Goal: Task Accomplishment & Management: Complete application form

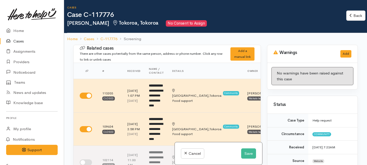
select select "[DEMOGRAPHIC_DATA]"
select select "1"
select select "2"
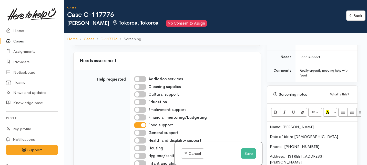
scroll to position [463, 0]
drag, startPoint x: 166, startPoint y: 111, endPoint x: 133, endPoint y: 111, distance: 33.1
click at [133, 45] on td "**********" at bounding box center [195, 36] width 131 height 19
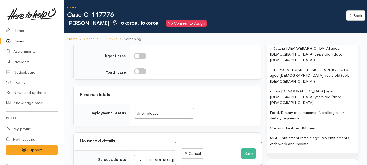
scroll to position [502, 0]
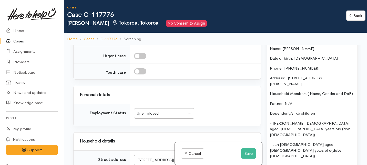
drag, startPoint x: 314, startPoint y: 111, endPoint x: 314, endPoint y: 38, distance: 72.1
click at [314, 38] on div "Cases Case C-117776 Rachel Page Tokoroa, Tokoroa No Consent to Assign Back Back…" at bounding box center [215, 105] width 303 height 210
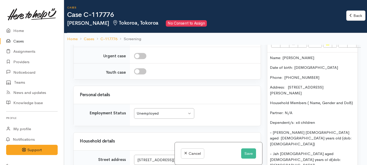
copy div "Name: Rachel Page Date of birth: 12/09/1984 Phone:  02041700841 Address:  45 Ar…"
click at [138, 6] on p at bounding box center [194, 3] width 115 height 6
paste div
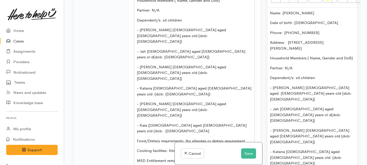
scroll to position [749, 0]
click at [137, 3] on span "Household Members ( Name, Gender and DoB)" at bounding box center [178, 0] width 83 height 5
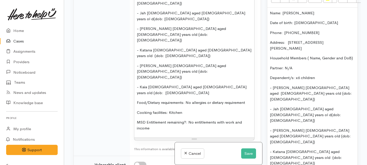
scroll to position [800, 0]
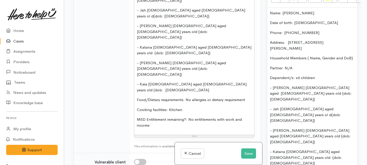
click at [136, 121] on div "Name: Rachel Page Date of birth: 12/09/1984 Phone:  02041700841 Address:  45 Ar…" at bounding box center [194, 20] width 120 height 231
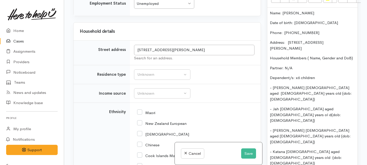
scroll to position [1048, 0]
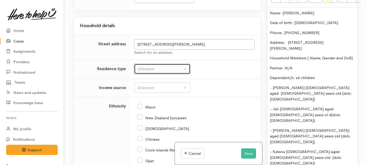
click at [158, 72] on div "Unknown" at bounding box center [159, 69] width 45 height 6
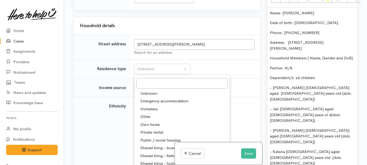
click at [147, 136] on span "Private rental" at bounding box center [152, 133] width 23 height 6
select select "2"
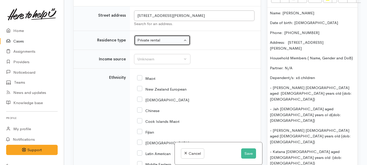
scroll to position [1087, 0]
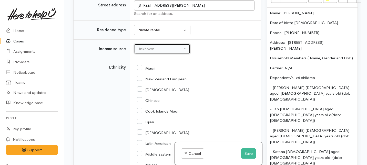
click at [147, 54] on button "Unknown" at bounding box center [162, 49] width 56 height 11
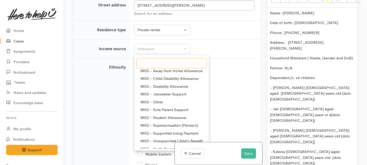
scroll to position [26, 0]
click at [153, 113] on span "MSD - Sole Parent Support" at bounding box center [165, 110] width 48 height 6
select select "7"
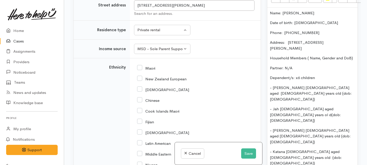
click at [141, 81] on input "New Zealand European" at bounding box center [161, 78] width 49 height 5
checkbox input "true"
click at [140, 70] on input "Maori" at bounding box center [146, 68] width 18 height 5
checkbox input "true"
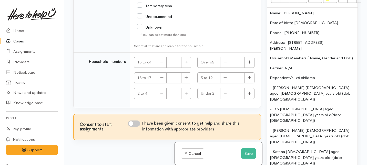
scroll to position [1387, 0]
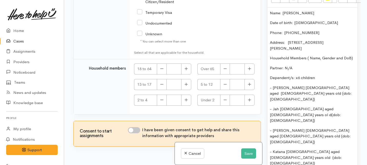
checkbox input "true"
click at [187, 71] on icon "button" at bounding box center [186, 69] width 3 height 4
type input "1"
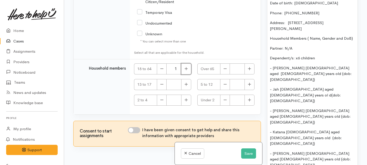
scroll to position [368, 0]
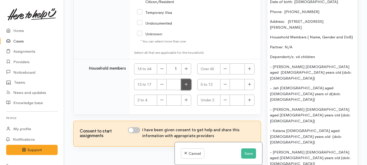
click at [186, 86] on icon "button" at bounding box center [186, 85] width 3 height 4
click at [187, 86] on icon "button" at bounding box center [186, 85] width 3 height 4
type input "2"
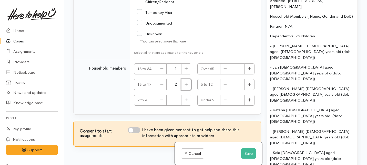
scroll to position [390, 0]
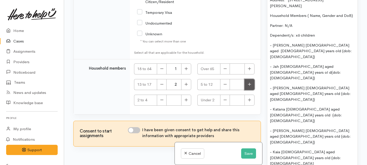
click at [249, 90] on button "button" at bounding box center [250, 84] width 10 height 11
type input "2"
click at [248, 102] on icon "button" at bounding box center [249, 100] width 3 height 4
type input "1"
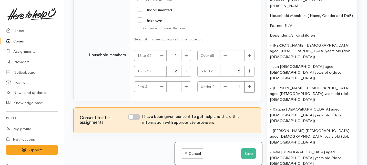
scroll to position [45, 0]
click at [137, 116] on input "I have been given consent to get help and share this information with appropria…" at bounding box center [134, 117] width 12 height 6
checkbox input "true"
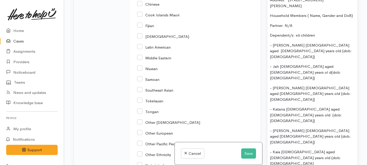
scroll to position [1418, 0]
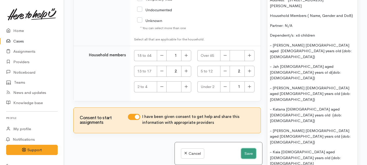
click at [245, 154] on button "Save" at bounding box center [248, 154] width 15 height 11
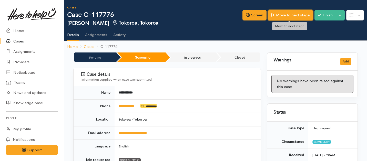
click at [284, 14] on link "Move to next stage" at bounding box center [290, 15] width 45 height 11
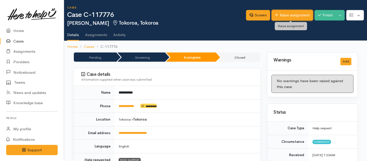
click at [289, 13] on link "Raise assignment" at bounding box center [292, 15] width 41 height 11
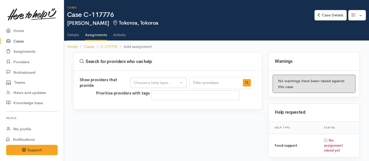
select select
click at [160, 84] on div "Choose a help type..." at bounding box center [156, 83] width 45 height 6
click at [150, 109] on span "Food support" at bounding box center [149, 108] width 24 height 6
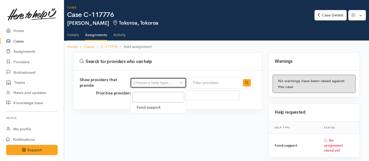
select select "3"
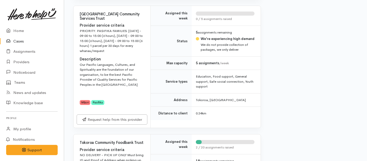
scroll to position [213, 0]
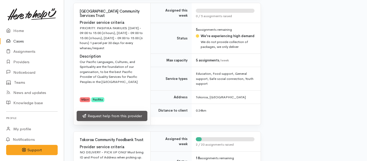
click at [125, 116] on link "Request help from this provider" at bounding box center [112, 116] width 71 height 11
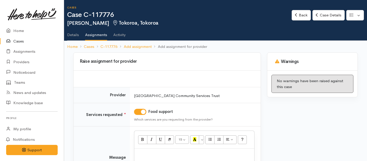
scroll to position [54, 0]
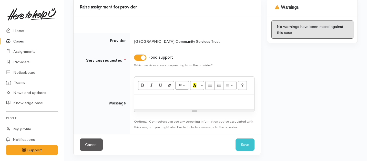
click at [160, 111] on div "Resize" at bounding box center [194, 111] width 120 height 2
click at [160, 104] on div at bounding box center [194, 102] width 120 height 15
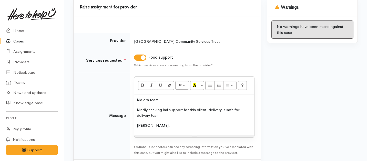
scroll to position [80, 0]
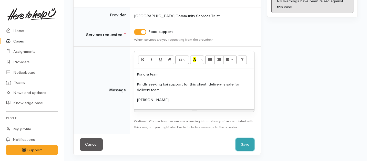
click at [244, 145] on button "Save" at bounding box center [245, 144] width 19 height 13
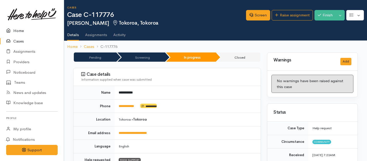
click at [21, 29] on link "Home" at bounding box center [32, 31] width 64 height 11
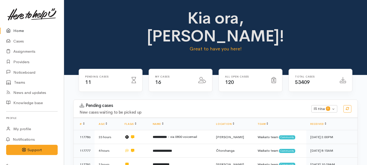
click at [15, 30] on link "Home" at bounding box center [32, 31] width 64 height 11
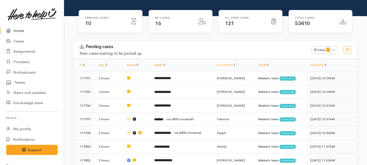
scroll to position [61, 0]
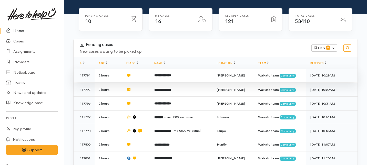
click at [164, 69] on td "**********" at bounding box center [181, 76] width 63 height 14
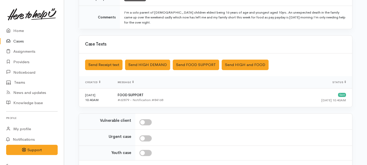
scroll to position [162, 0]
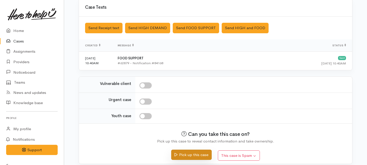
click at [178, 150] on button "Pick up this case" at bounding box center [191, 155] width 40 height 11
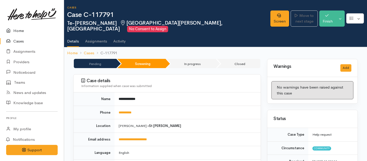
click at [15, 31] on link "Home" at bounding box center [32, 31] width 64 height 11
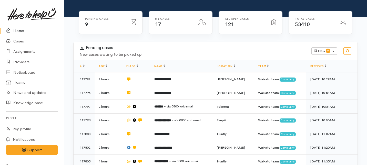
scroll to position [60, 0]
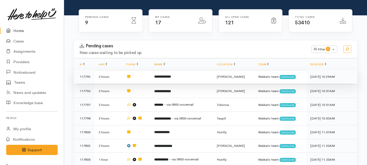
click at [150, 70] on td at bounding box center [136, 77] width 28 height 14
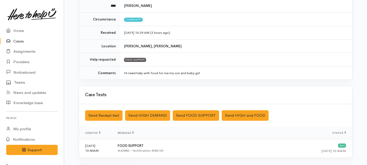
scroll to position [157, 0]
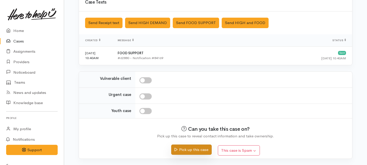
click at [180, 150] on button "Pick up this case" at bounding box center [191, 150] width 40 height 11
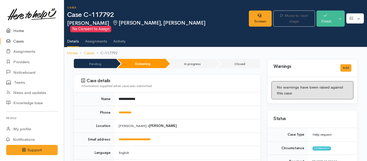
click at [21, 32] on link "Home" at bounding box center [32, 31] width 64 height 11
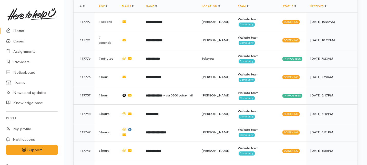
scroll to position [444, 0]
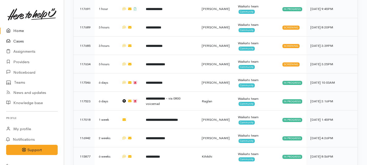
click at [17, 42] on link "Cases" at bounding box center [32, 41] width 64 height 11
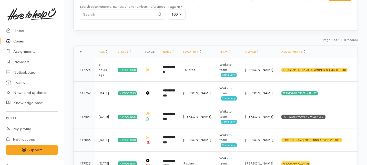
scroll to position [58, 0]
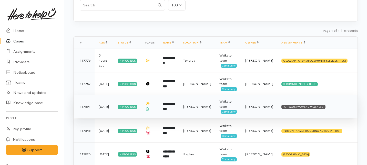
click at [157, 113] on td at bounding box center [149, 107] width 17 height 24
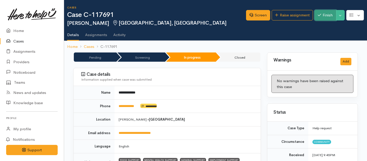
click at [325, 15] on button "Finish" at bounding box center [326, 15] width 22 height 11
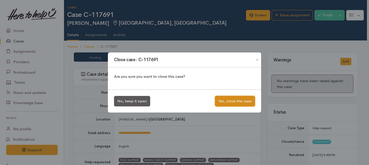
click at [227, 99] on button "Yes, close this case" at bounding box center [235, 101] width 40 height 11
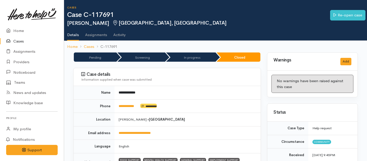
click at [16, 42] on link "Cases" at bounding box center [32, 41] width 64 height 11
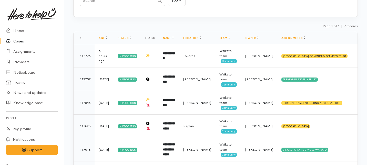
scroll to position [62, 0]
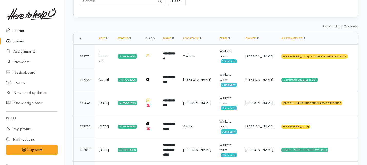
click at [17, 31] on link "Home" at bounding box center [32, 31] width 64 height 11
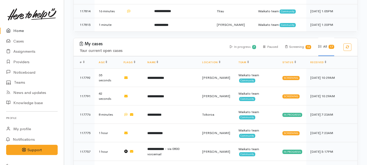
scroll to position [209, 0]
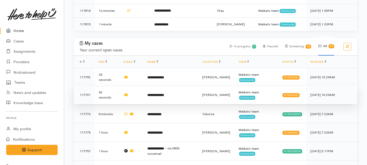
click at [168, 86] on td "**********" at bounding box center [170, 95] width 55 height 18
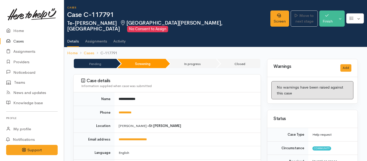
scroll to position [4, 0]
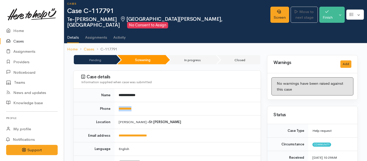
drag, startPoint x: 141, startPoint y: 105, endPoint x: 118, endPoint y: 100, distance: 23.6
click at [118, 102] on td "**********" at bounding box center [188, 109] width 146 height 14
copy link "**********"
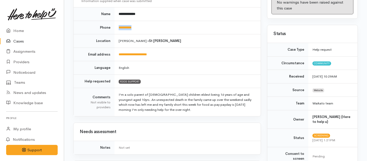
scroll to position [0, 0]
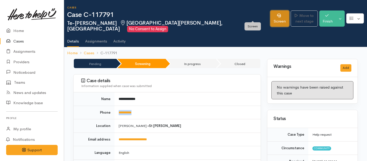
click at [271, 15] on link "Screen" at bounding box center [280, 19] width 19 height 16
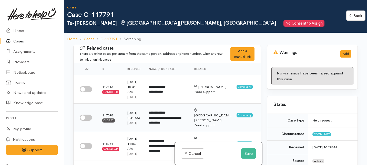
scroll to position [25, 0]
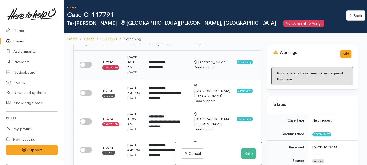
click at [88, 68] on input "checkbox" at bounding box center [86, 65] width 12 height 6
checkbox input "true"
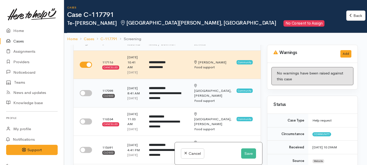
click at [88, 96] on input "checkbox" at bounding box center [86, 93] width 12 height 6
checkbox input "true"
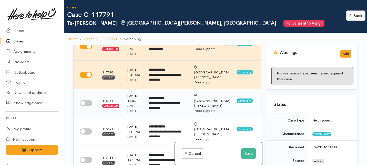
scroll to position [66, 0]
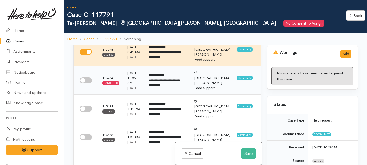
click at [89, 84] on input "checkbox" at bounding box center [86, 80] width 12 height 6
checkbox input "true"
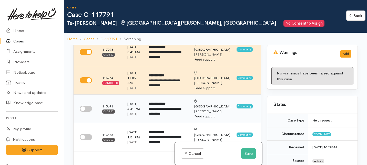
click at [89, 112] on input "checkbox" at bounding box center [86, 109] width 12 height 6
checkbox input "true"
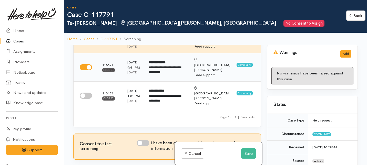
scroll to position [111, 0]
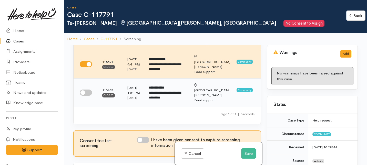
click at [88, 96] on input "checkbox" at bounding box center [86, 93] width 12 height 6
checkbox input "true"
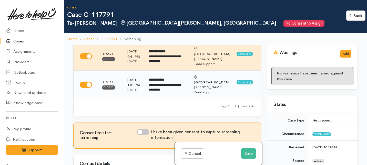
scroll to position [121, 0]
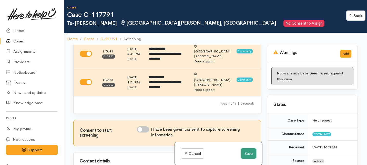
click at [245, 155] on button "Save" at bounding box center [248, 154] width 15 height 11
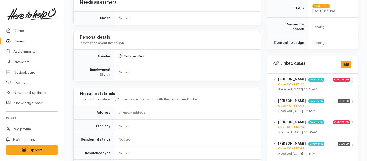
scroll to position [212, 0]
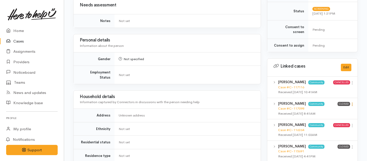
click at [352, 102] on icon at bounding box center [352, 104] width 4 height 4
click at [329, 111] on link "View case" at bounding box center [334, 115] width 41 height 8
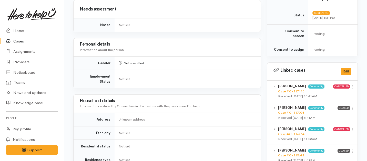
scroll to position [0, 0]
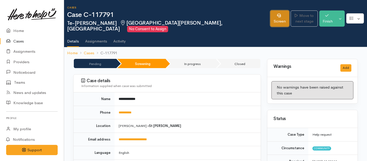
click at [271, 14] on link "Screen" at bounding box center [280, 19] width 19 height 16
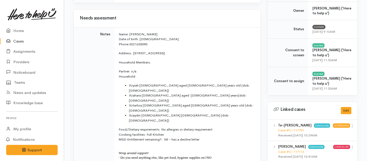
scroll to position [189, 0]
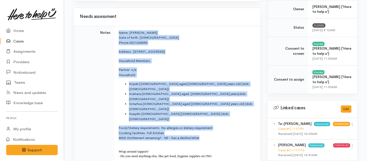
drag, startPoint x: 211, startPoint y: 120, endPoint x: 116, endPoint y: 31, distance: 130.8
click at [116, 31] on td "Name: Te Aroha Kira Date of birth: 02/05/1989 Phone:  0221635090 Address:  23 E…" at bounding box center [188, 99] width 146 height 146
copy td "Name: Te Aroha Kira Date of birth: 02/05/1989 Phone:  0221635090 Address:  23 E…"
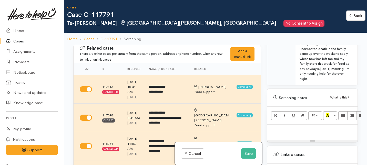
scroll to position [348, 0]
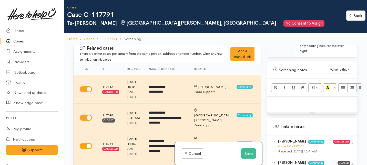
click at [284, 100] on p at bounding box center [312, 103] width 85 height 6
paste div
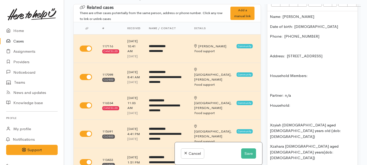
scroll to position [388, 0]
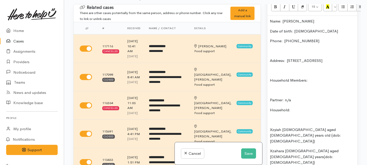
click at [270, 51] on div "Name: Te Aroha Kira Date of birth: 02/05/1989 Phone:  0221635090 Address:  23 E…" at bounding box center [312, 136] width 90 height 241
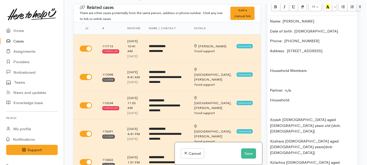
drag, startPoint x: 314, startPoint y: 48, endPoint x: 286, endPoint y: 46, distance: 28.3
click at [286, 48] on p "Address:  23 English Street, Saint Andrews, Hamilton, New Zealand" at bounding box center [312, 51] width 85 height 6
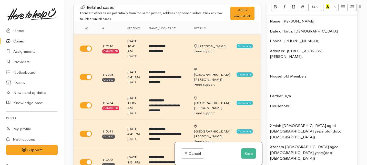
click at [310, 38] on p "Phone:  0221635090" at bounding box center [312, 41] width 85 height 6
drag, startPoint x: 310, startPoint y: 31, endPoint x: 244, endPoint y: 29, distance: 66.4
click at [244, 29] on div "Related cases There are other cases potentially from the same person, address o…" at bounding box center [215, 86] width 291 height 165
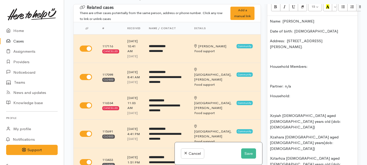
click at [269, 58] on div "Name: Te Aroha Kira Date of birth: 02/05/1989 Address:  23 English Street, Sain…" at bounding box center [312, 129] width 90 height 227
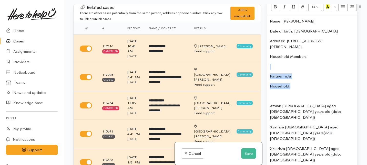
drag, startPoint x: 293, startPoint y: 76, endPoint x: 269, endPoint y: 55, distance: 31.7
click at [269, 55] on div "Name: Te Aroha Kira Date of birth: 02/05/1989 Address:  23 English Street, Sain…" at bounding box center [312, 124] width 90 height 217
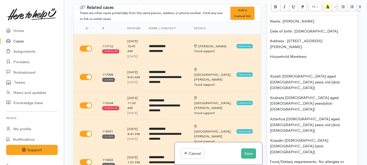
click at [269, 67] on div "Name: Te Aroha Kira Date of birth: 02/05/1989 Address:  23 English Street, Sain…" at bounding box center [312, 109] width 90 height 187
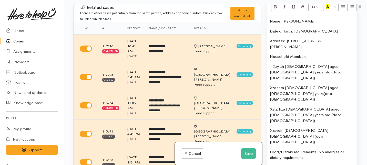
click at [270, 74] on div "Name: Te Aroha Kira Date of birth: 02/05/1989 Address:  23 English Street, Sain…" at bounding box center [312, 104] width 90 height 177
click at [270, 88] on div "Name: Te Aroha Kira Date of birth: 02/05/1989 Address:  23 English Street, Sain…" at bounding box center [312, 104] width 90 height 177
click at [270, 104] on div "Name: Te Aroha Kira Date of birth: 02/05/1989 Address:  23 English Street, Sain…" at bounding box center [312, 104] width 90 height 177
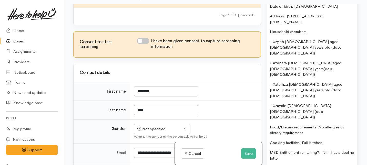
scroll to position [186, 0]
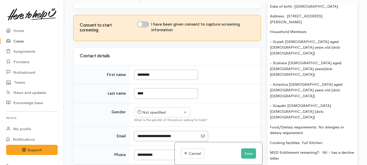
click at [144, 27] on input "I have been given consent to capture screening information" at bounding box center [143, 24] width 12 height 6
checkbox input "true"
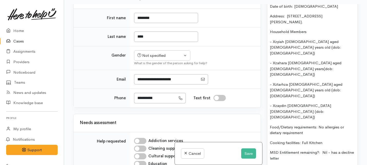
scroll to position [243, 0]
click at [156, 58] on div "Not specified" at bounding box center [159, 56] width 45 height 6
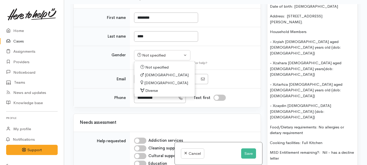
click at [150, 86] on span "[DEMOGRAPHIC_DATA]" at bounding box center [166, 83] width 44 height 6
select select "[DEMOGRAPHIC_DATA]"
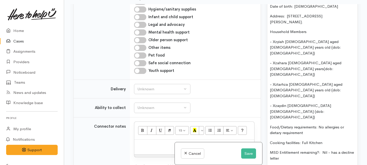
scroll to position [452, 0]
click at [150, 92] on div "Unknown" at bounding box center [159, 89] width 45 height 6
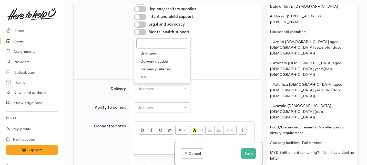
click at [147, 81] on link "No" at bounding box center [162, 77] width 56 height 8
select select "1"
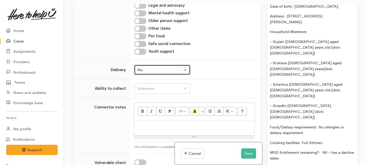
scroll to position [472, 0]
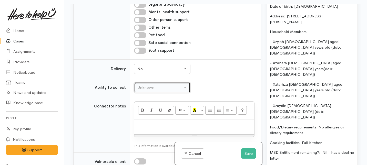
click at [147, 91] on div "Unknown" at bounding box center [159, 88] width 45 height 6
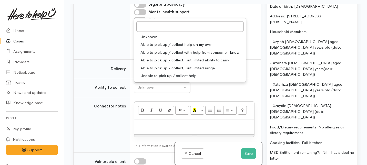
click at [157, 48] on span "Able to pick up / collect help on my own" at bounding box center [177, 45] width 72 height 6
select select "2"
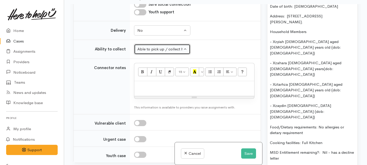
scroll to position [515, 0]
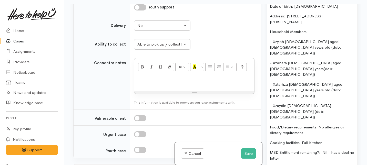
click at [158, 92] on div at bounding box center [194, 83] width 120 height 15
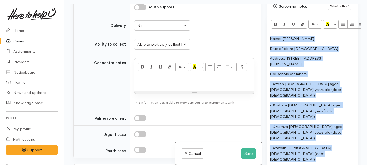
drag, startPoint x: 295, startPoint y: 121, endPoint x: 291, endPoint y: 5, distance: 115.7
click at [291, 5] on div "Screening notes What's this? 15 8 9 10 11 12 14 18 24 36 Background Color Trans…" at bounding box center [312, 105] width 91 height 216
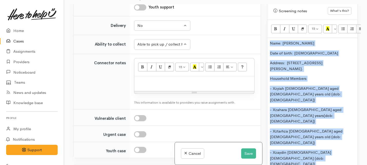
copy div "Name: Te Aroha Kira Date of birth: 02/05/1989 Address:  23 English Street, Sain…"
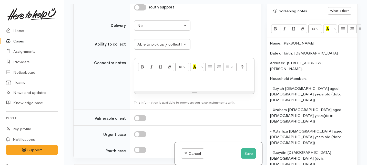
click at [157, 85] on p at bounding box center [194, 82] width 115 height 6
paste div
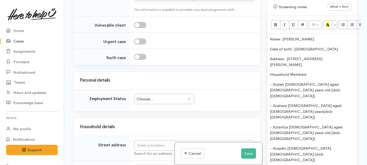
scroll to position [735, 0]
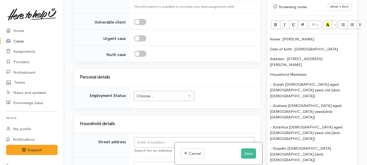
click at [158, 99] on div "Choose..." at bounding box center [162, 96] width 50 height 6
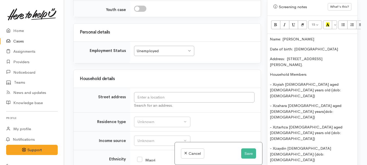
scroll to position [781, 0]
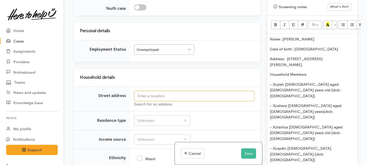
click at [150, 98] on input "text" at bounding box center [194, 96] width 121 height 11
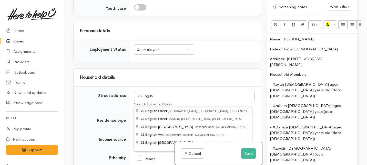
type input "23 English Street, Saint Andrews, Hamilton, New Zealand"
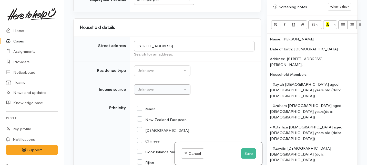
scroll to position [948, 0]
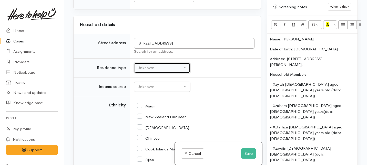
click at [161, 73] on button "Unknown" at bounding box center [162, 68] width 56 height 11
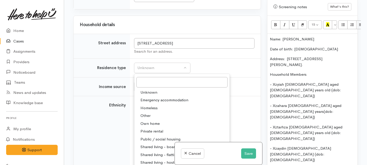
click at [150, 135] on span "Private rental" at bounding box center [152, 132] width 23 height 6
select select "2"
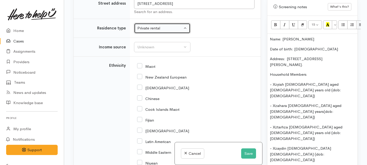
scroll to position [1001, 0]
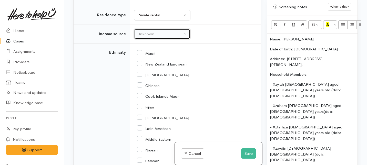
click at [163, 37] on div "Unknown" at bounding box center [159, 34] width 45 height 6
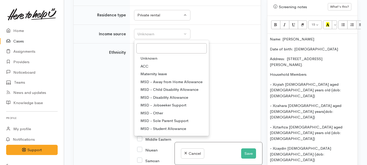
click at [156, 124] on span "MSD - Sole Parent Support" at bounding box center [165, 121] width 48 height 6
select select "7"
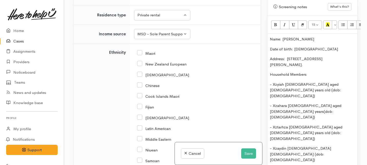
click at [141, 55] on input "Maori" at bounding box center [146, 53] width 18 height 5
checkbox input "true"
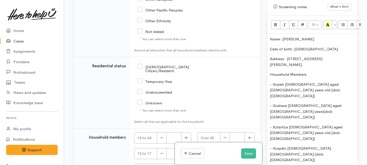
scroll to position [1218, 0]
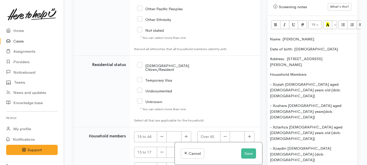
click at [140, 72] on input "[DEMOGRAPHIC_DATA] Citizen/Resident" at bounding box center [172, 67] width 70 height 8
checkbox input "true"
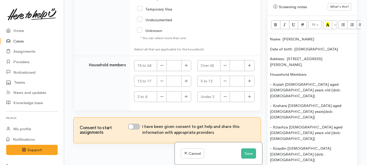
scroll to position [1296, 0]
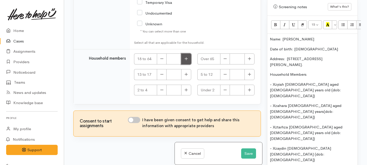
click at [185, 61] on icon "button" at bounding box center [186, 59] width 3 height 4
type input "1"
click at [186, 76] on icon "button" at bounding box center [186, 75] width 3 height 4
type input "2"
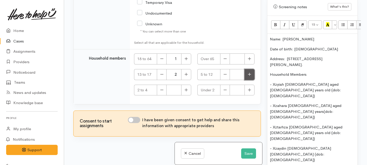
click at [245, 80] on button "button" at bounding box center [250, 74] width 10 height 11
type input "2"
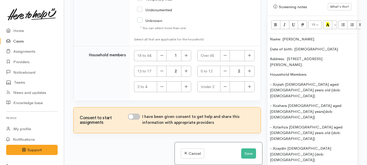
click at [133, 116] on input "I have been given consent to get help and share this information with appropria…" at bounding box center [134, 117] width 12 height 6
checkbox input "true"
click at [249, 154] on button "Save" at bounding box center [248, 154] width 15 height 11
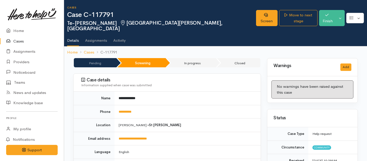
drag, startPoint x: 0, startPoint y: 0, endPoint x: 247, endPoint y: 155, distance: 291.4
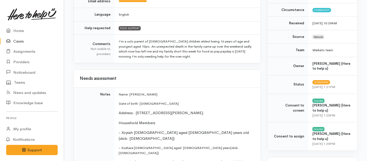
scroll to position [164, 0]
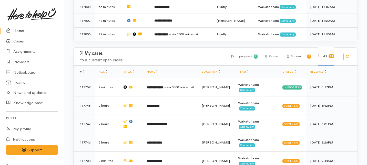
scroll to position [282, 0]
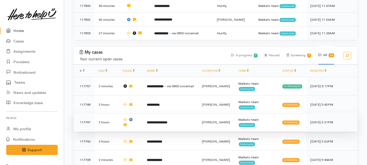
click at [163, 113] on td "**********" at bounding box center [170, 122] width 55 height 18
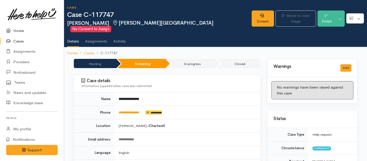
click at [18, 33] on link "Home" at bounding box center [32, 31] width 64 height 11
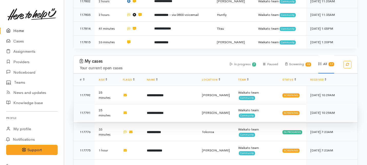
scroll to position [166, 0]
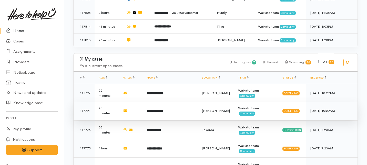
click at [161, 102] on td "**********" at bounding box center [170, 111] width 55 height 18
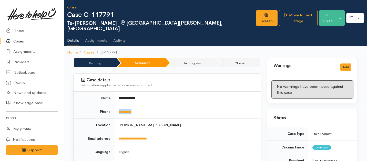
drag, startPoint x: 143, startPoint y: 106, endPoint x: 117, endPoint y: 108, distance: 25.9
click at [117, 108] on td "**********" at bounding box center [188, 112] width 146 height 14
copy link "**********"
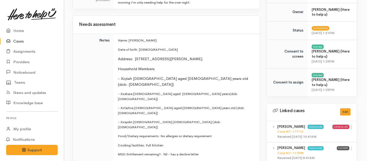
scroll to position [0, 1]
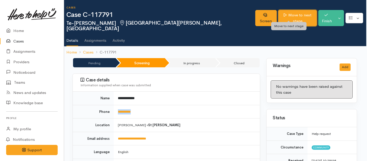
click at [290, 13] on link "Move to next stage" at bounding box center [298, 18] width 39 height 16
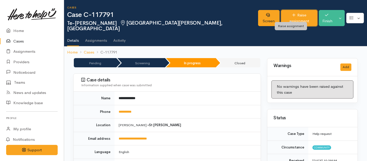
click at [287, 18] on link "Raise assignment" at bounding box center [299, 18] width 36 height 16
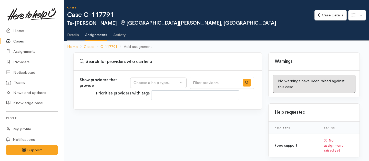
select select
click at [187, 84] on button "Choose a help type..." at bounding box center [158, 83] width 56 height 11
click at [146, 109] on span "Food support" at bounding box center [149, 108] width 24 height 6
select select "3"
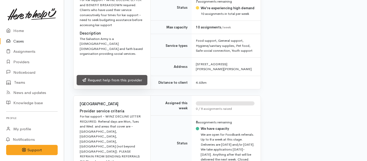
scroll to position [638, 0]
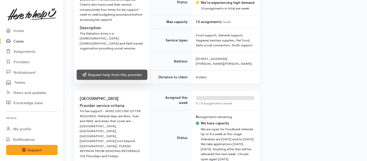
click at [123, 75] on link "Request help from this provider" at bounding box center [112, 75] width 71 height 11
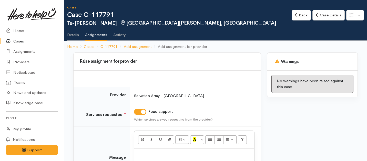
scroll to position [54, 0]
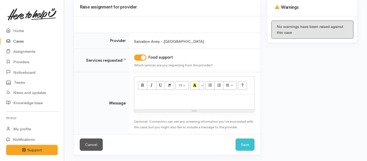
click at [147, 104] on div at bounding box center [194, 102] width 120 height 15
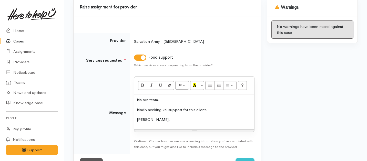
scroll to position [74, 0]
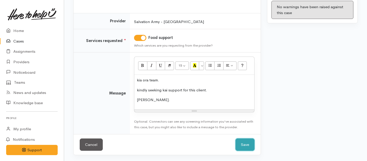
click at [247, 141] on button "Save" at bounding box center [245, 145] width 19 height 13
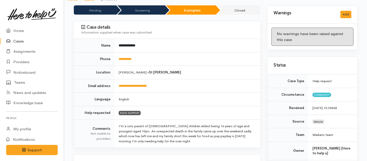
scroll to position [50, 0]
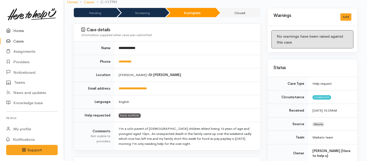
click at [19, 33] on link "Home" at bounding box center [32, 31] width 64 height 11
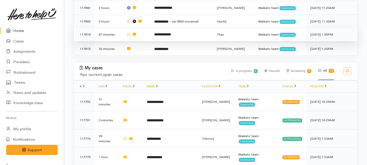
scroll to position [162, 0]
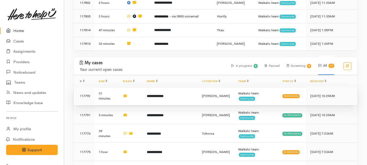
click at [155, 95] on b "**********" at bounding box center [155, 96] width 17 height 3
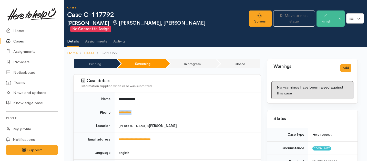
drag, startPoint x: 141, startPoint y: 111, endPoint x: 116, endPoint y: 105, distance: 26.1
click at [116, 106] on td "**********" at bounding box center [188, 113] width 146 height 14
copy link "**********"
click at [250, 16] on link "Screen" at bounding box center [260, 19] width 23 height 16
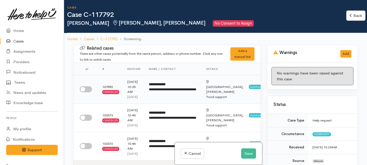
scroll to position [54, 0]
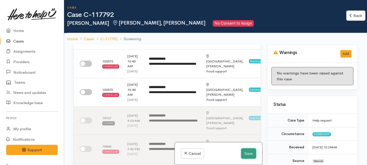
click at [247, 156] on button "Save" at bounding box center [248, 154] width 15 height 11
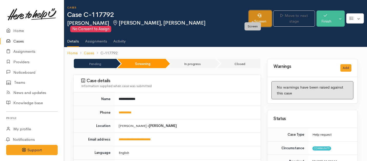
click at [249, 14] on link "Screen" at bounding box center [260, 19] width 23 height 16
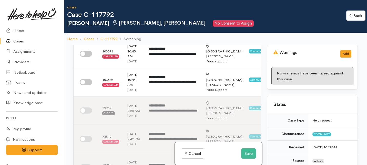
scroll to position [85, 0]
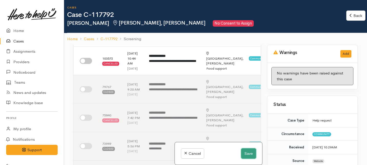
click at [244, 152] on button "Save" at bounding box center [248, 154] width 15 height 11
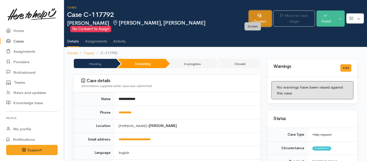
click at [256, 17] on link "Screen" at bounding box center [260, 19] width 23 height 16
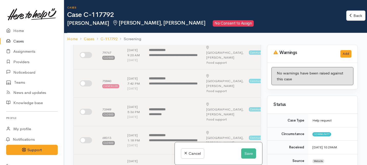
scroll to position [121, 0]
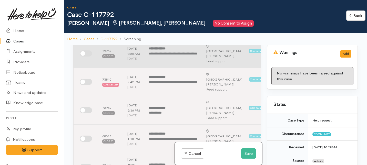
click at [87, 57] on input "checkbox" at bounding box center [86, 54] width 12 height 6
checkbox input "true"
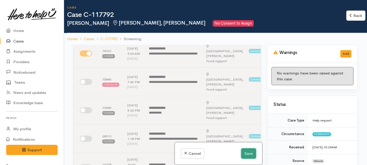
click at [245, 156] on button "Save" at bounding box center [248, 154] width 15 height 11
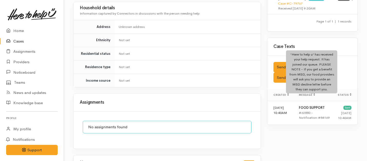
scroll to position [245, 0]
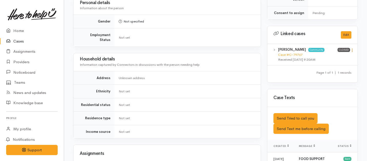
click at [353, 48] on icon at bounding box center [352, 50] width 4 height 4
click at [321, 56] on link "View case" at bounding box center [334, 60] width 41 height 8
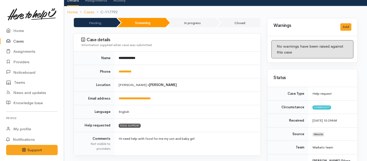
scroll to position [0, 0]
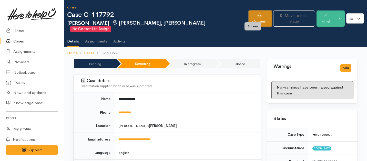
click at [249, 20] on link "Screen" at bounding box center [260, 19] width 23 height 16
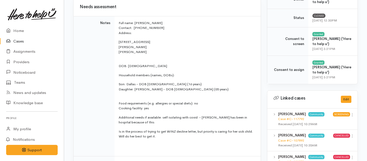
scroll to position [197, 0]
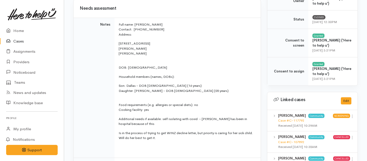
click at [152, 111] on p "Food requirements (e.g. allergies or special diets): no Cooking facility: yes" at bounding box center [187, 104] width 136 height 15
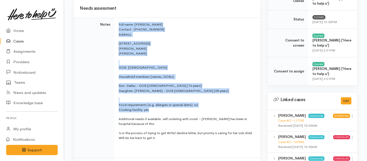
drag, startPoint x: 152, startPoint y: 111, endPoint x: 118, endPoint y: 24, distance: 92.8
click at [118, 24] on td "Full name: Loretta Hokai Contact: 0224751490 Address: 1/106 Mahoe Street Melvil…" at bounding box center [188, 88] width 146 height 141
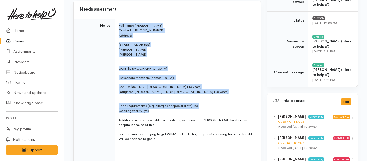
scroll to position [201, 0]
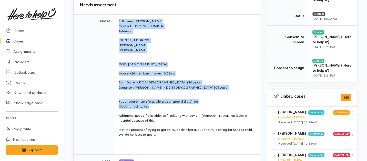
copy td "Full name: Loretta Hokai Contact: 0224751490 Address: 1/106 Mahoe Street Melvil…"
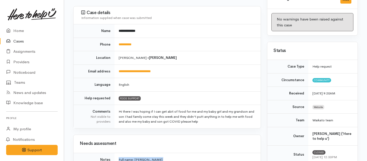
scroll to position [0, 0]
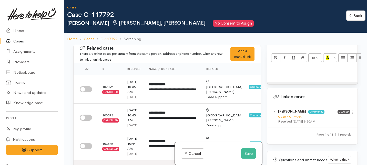
scroll to position [333, 0]
click at [278, 69] on p at bounding box center [312, 72] width 85 height 6
paste div
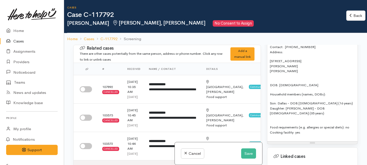
scroll to position [364, 0]
click at [270, 80] on p "DOB: [DEMOGRAPHIC_DATA]" at bounding box center [312, 82] width 85 height 10
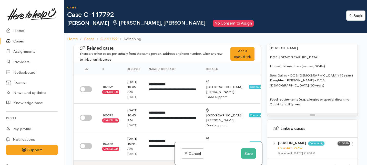
scroll to position [386, 0]
click at [269, 91] on div "Full name: [PERSON_NAME] Contact: [PHONE_NUMBER] Address: [STREET_ADDRESS][GEOG…" at bounding box center [312, 64] width 90 height 100
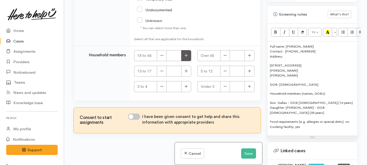
scroll to position [1250, 0]
click at [286, 54] on div "Full name: [PERSON_NAME] Contact: [PHONE_NUMBER] Address: [STREET_ADDRESS][GEOG…" at bounding box center [312, 89] width 90 height 95
click at [282, 52] on p "Full name: [PERSON_NAME] Contact: [PHONE_NUMBER] Address:" at bounding box center [312, 51] width 85 height 15
click at [286, 52] on p "Full name: [PERSON_NAME] Contact: [PHONE_NUMBER] Address:" at bounding box center [312, 51] width 85 height 15
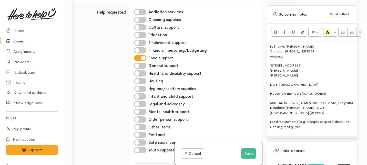
scroll to position [509, 0]
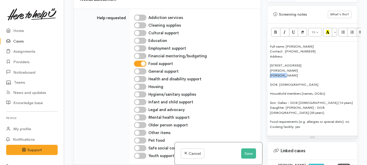
drag, startPoint x: 285, startPoint y: 72, endPoint x: 262, endPoint y: 70, distance: 23.1
click at [262, 70] on div "Related cases There are other cases potentially from the same person, address o…" at bounding box center [215, 82] width 291 height 165
click at [270, 60] on div "Full name: [PERSON_NAME] Contact: [PHONE_NUMBER] Address: [STREET_ADDRESS][GEOG…" at bounding box center [312, 89] width 90 height 95
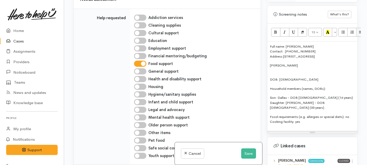
click at [270, 60] on div "Full name: [PERSON_NAME] Contact: [PHONE_NUMBER] Address: [STREET_ADDRESS][GEOG…" at bounding box center [312, 87] width 90 height 90
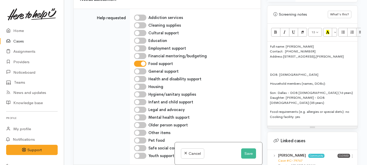
click at [270, 72] on p "DOB: [DEMOGRAPHIC_DATA]" at bounding box center [312, 74] width 85 height 5
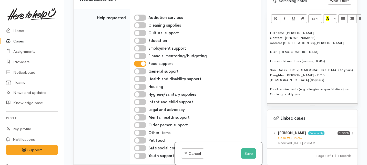
scroll to position [325, 0]
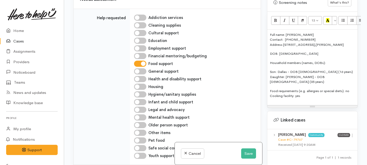
click at [321, 70] on p "Son: Dallas - DOB [DEMOGRAPHIC_DATA] (16 years) Daughter: [PERSON_NAME] - DOB […" at bounding box center [312, 77] width 85 height 15
click at [328, 73] on p "Son: Dallas - DOB [DEMOGRAPHIC_DATA] (17 years) Daughter: [PERSON_NAME] - DOB […" at bounding box center [312, 77] width 85 height 15
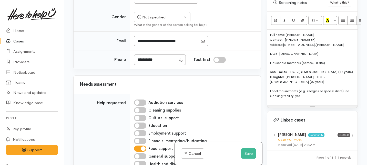
scroll to position [420, 0]
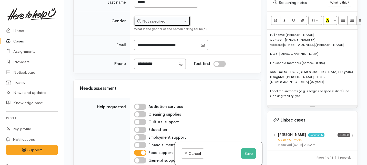
click at [164, 27] on button "Not specified" at bounding box center [162, 21] width 56 height 11
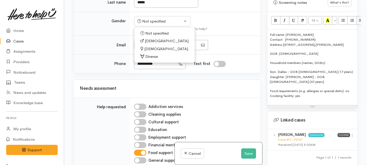
click at [151, 52] on span "[DEMOGRAPHIC_DATA]" at bounding box center [166, 49] width 44 height 6
select select "[DEMOGRAPHIC_DATA]"
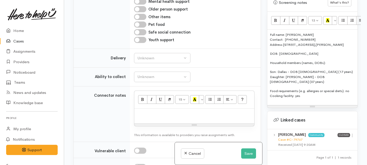
scroll to position [637, 0]
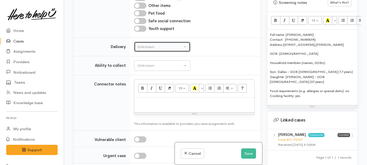
click at [161, 50] on div "Unknown" at bounding box center [159, 47] width 45 height 6
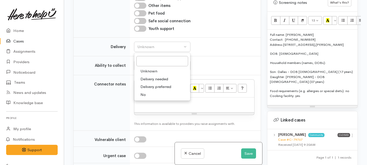
click at [146, 99] on link "No" at bounding box center [162, 95] width 56 height 8
select select "1"
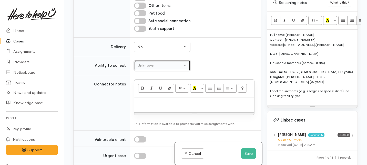
click at [155, 69] on div "Unknown" at bounding box center [159, 66] width 45 height 6
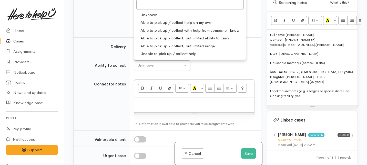
click at [166, 26] on span "Able to pick up / collect help on my own" at bounding box center [177, 23] width 72 height 6
select select "2"
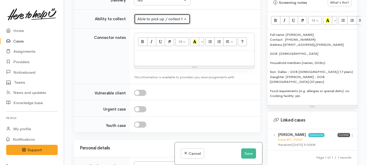
scroll to position [692, 0]
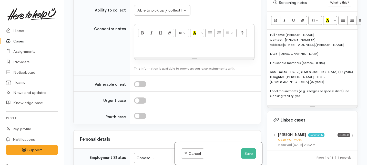
click at [172, 51] on p at bounding box center [194, 48] width 115 height 6
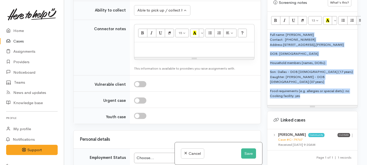
drag, startPoint x: 307, startPoint y: 89, endPoint x: 308, endPoint y: 20, distance: 68.7
click at [308, 20] on div "13 8 9 10 11 12 14 18 24 36 Background Color Transparent Select #ffff00 Text Co…" at bounding box center [312, 60] width 90 height 96
copy div "Full name: Loretta Hokai Contact: 0224751490 Address: 1/106 Mahoe Street, Melvi…"
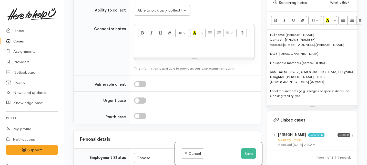
click at [141, 57] on div at bounding box center [194, 49] width 120 height 15
paste div
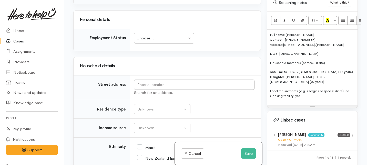
scroll to position [868, 0]
click at [147, 41] on div "Choose..." at bounding box center [162, 38] width 50 height 6
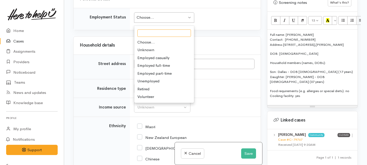
scroll to position [890, 0]
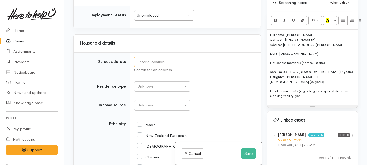
click at [148, 67] on input "text" at bounding box center [194, 62] width 121 height 11
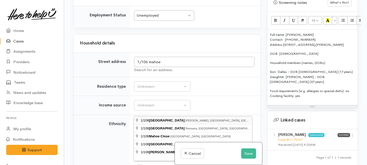
type input "1/106 Mahoe Street, Melville, Hamilton, New Zealand"
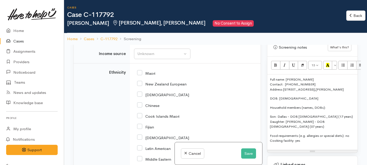
scroll to position [992, 0]
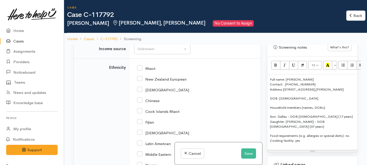
click at [179, 33] on div "Unknown" at bounding box center [159, 30] width 45 height 6
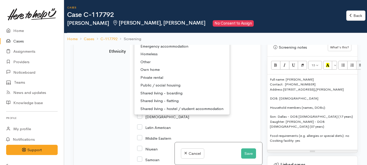
scroll to position [1007, 0]
click at [148, 82] on span "Private rental" at bounding box center [152, 79] width 23 height 6
select select "2"
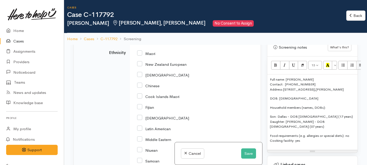
click at [163, 37] on div "Unknown" at bounding box center [159, 34] width 45 height 6
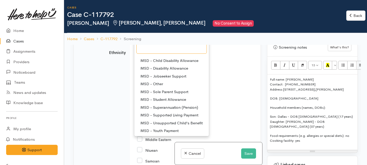
scroll to position [30, 0]
click at [146, 95] on span "MSD - Sole Parent Support" at bounding box center [165, 92] width 48 height 6
select select "7"
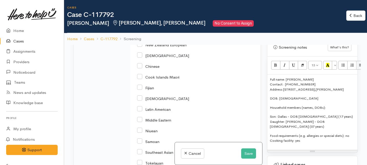
scroll to position [1036, 0]
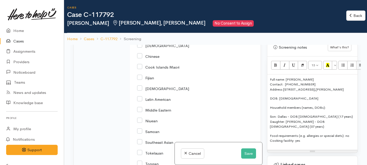
click at [141, 37] on input "New Zealand European" at bounding box center [161, 34] width 49 height 5
checkbox input "true"
click at [141, 26] on input "Maori" at bounding box center [146, 24] width 18 height 5
checkbox input "true"
click at [140, 37] on input "New Zealand European" at bounding box center [161, 34] width 49 height 5
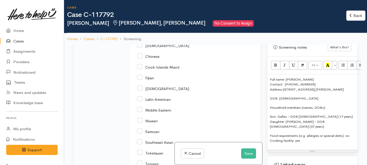
checkbox input "false"
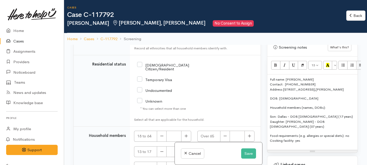
scroll to position [1225, 0]
click at [140, 70] on input "[DEMOGRAPHIC_DATA] Citizen/Resident" at bounding box center [172, 66] width 70 height 8
checkbox input "true"
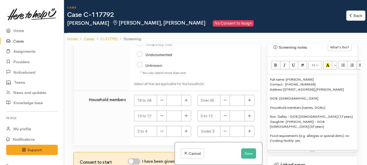
scroll to position [1305, 0]
click at [185, 100] on icon "button" at bounding box center [186, 100] width 3 height 4
type input "1"
click at [186, 114] on button "button" at bounding box center [186, 116] width 10 height 11
type input "1"
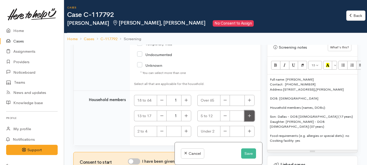
click at [249, 118] on button "button" at bounding box center [250, 116] width 10 height 11
type input "1"
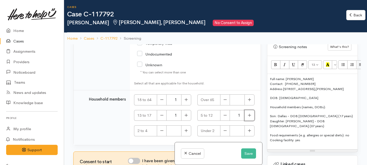
scroll to position [45, 0]
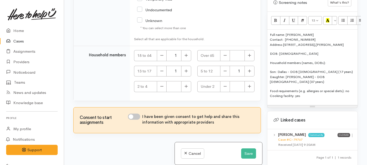
click at [137, 117] on input "I have been given consent to get help and share this information with appropria…" at bounding box center [134, 117] width 12 height 6
checkbox input "true"
click at [247, 152] on button "Save" at bounding box center [248, 154] width 15 height 11
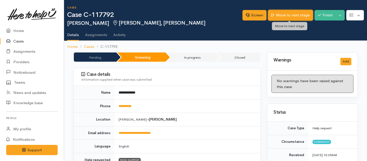
click at [301, 15] on link "Move to next stage" at bounding box center [290, 15] width 45 height 11
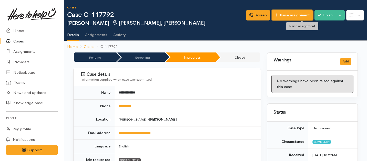
click at [293, 14] on link "Raise assignment" at bounding box center [292, 15] width 41 height 11
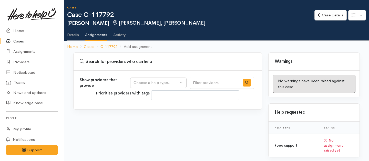
select select
click at [162, 80] on div "Choose a help type..." at bounding box center [156, 83] width 45 height 6
click at [148, 107] on span "Food support" at bounding box center [149, 108] width 24 height 6
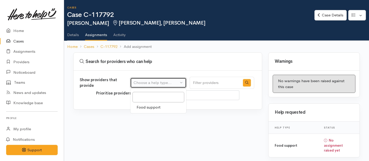
select select "3"
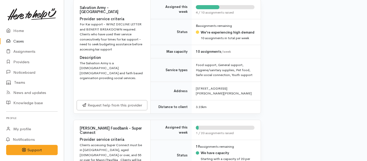
scroll to position [596, 0]
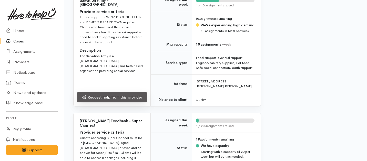
click at [112, 102] on div "Request help from this provider" at bounding box center [112, 98] width 77 height 17
click at [125, 99] on link "Request help from this provider" at bounding box center [112, 97] width 71 height 11
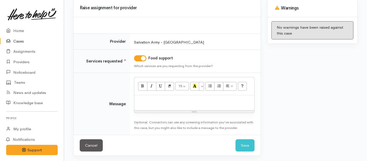
scroll to position [54, 0]
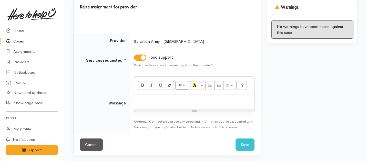
click at [150, 107] on div at bounding box center [194, 102] width 120 height 15
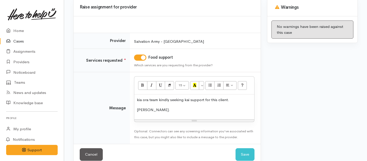
scroll to position [64, 0]
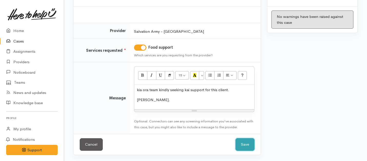
click at [244, 148] on button "Save" at bounding box center [245, 144] width 19 height 13
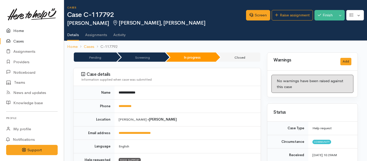
click at [20, 29] on link "Home" at bounding box center [32, 31] width 64 height 11
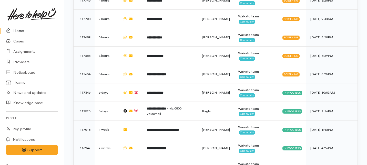
scroll to position [398, 0]
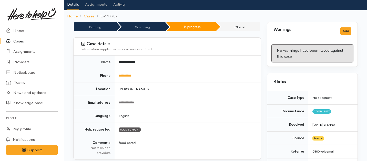
scroll to position [29, 0]
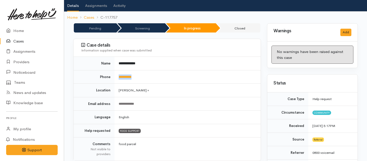
drag, startPoint x: 146, startPoint y: 80, endPoint x: 119, endPoint y: 74, distance: 27.9
click at [119, 74] on td "**********" at bounding box center [188, 77] width 146 height 14
copy link "**********"
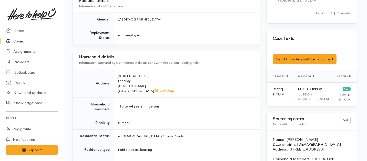
scroll to position [0, 1]
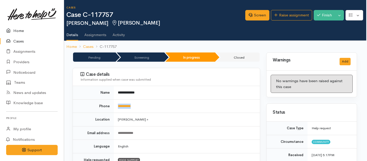
click at [23, 31] on link "Home" at bounding box center [32, 31] width 64 height 11
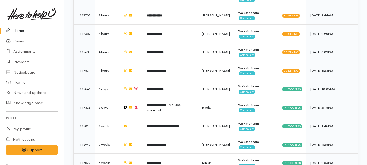
scroll to position [389, 0]
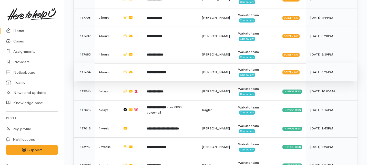
click at [171, 63] on td "**********" at bounding box center [170, 72] width 55 height 18
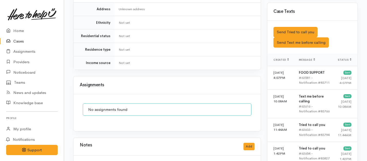
scroll to position [269, 0]
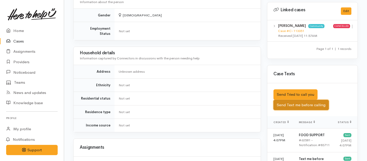
click at [291, 100] on button "Send Text me before calling" at bounding box center [301, 105] width 55 height 11
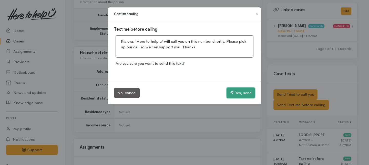
click at [242, 92] on button "Yes, send" at bounding box center [241, 93] width 28 height 11
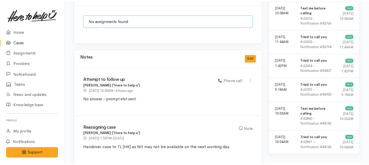
scroll to position [403, 0]
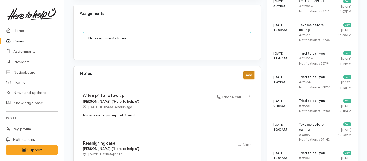
click at [253, 72] on button "Add" at bounding box center [249, 75] width 11 height 7
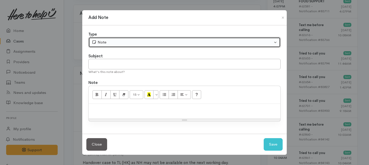
click at [159, 39] on button "Note" at bounding box center [184, 42] width 192 height 11
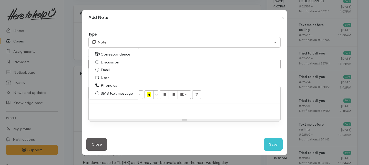
click at [121, 86] on link "Phone call" at bounding box center [114, 86] width 50 height 8
select select "3"
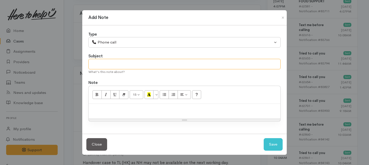
click at [130, 65] on input "text" at bounding box center [184, 64] width 192 height 11
type input "2nd Attempt to follow up"
click at [123, 113] on div at bounding box center [185, 111] width 192 height 15
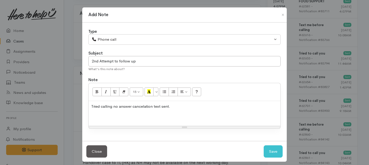
scroll to position [6, 0]
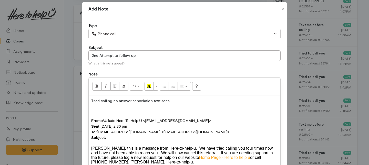
click at [107, 139] on div "From: Waikato Here To Help U <waikato@heretohelpu.nz> Sent: Monday, 15 Septembe…" at bounding box center [184, 129] width 187 height 23
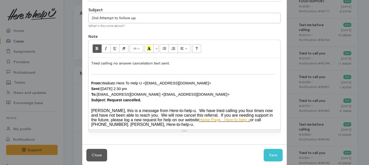
scroll to position [45, 0]
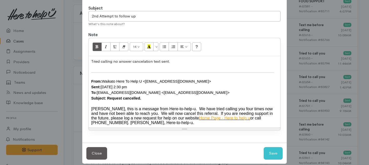
click at [232, 110] on div "Kia Ora, this is a message from Here-to-help-u. We have tried calling you four …" at bounding box center [184, 116] width 187 height 18
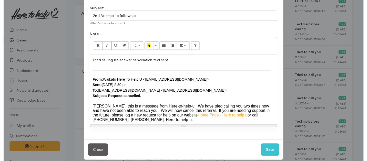
scroll to position [52, 0]
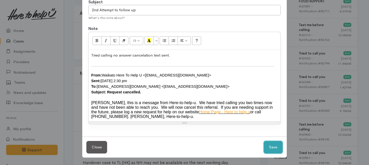
click at [272, 147] on button "Save" at bounding box center [273, 147] width 19 height 13
select select "1"
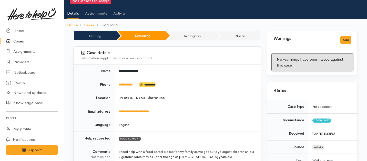
scroll to position [0, 0]
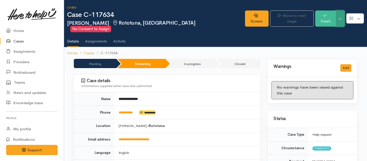
click at [341, 17] on button "Toggle Dropdown" at bounding box center [340, 19] width 9 height 16
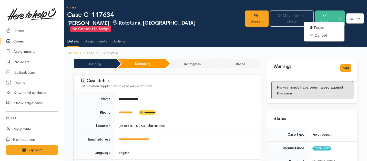
click at [318, 35] on link "Cancel" at bounding box center [324, 36] width 41 height 8
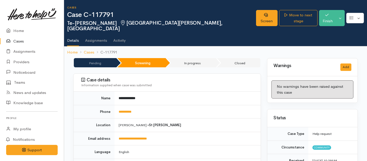
scroll to position [164, 0]
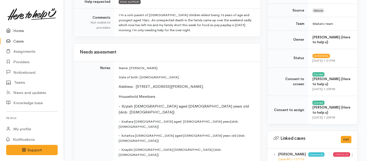
click at [14, 29] on link "Home" at bounding box center [32, 31] width 64 height 11
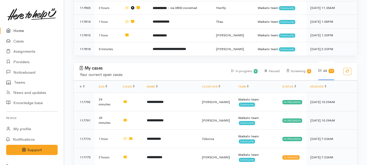
scroll to position [412, 0]
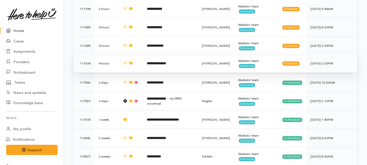
click at [166, 62] on b "**********" at bounding box center [156, 63] width 19 height 3
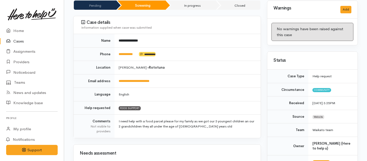
scroll to position [40, 0]
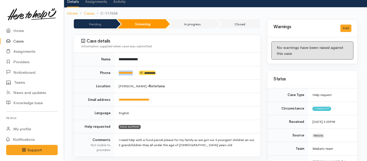
drag, startPoint x: 140, startPoint y: 68, endPoint x: 115, endPoint y: 67, distance: 25.2
click at [115, 67] on td "**********" at bounding box center [188, 73] width 146 height 14
copy td "**********"
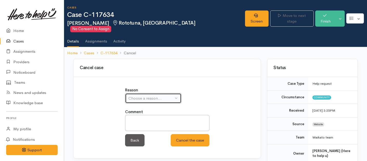
click at [157, 96] on div "Choose a reason..." at bounding box center [150, 99] width 45 height 6
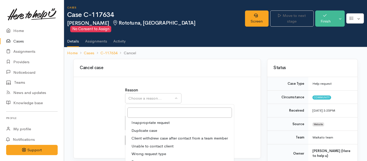
click at [145, 144] on span "Unable to contact client" at bounding box center [153, 147] width 42 height 6
select select "4"
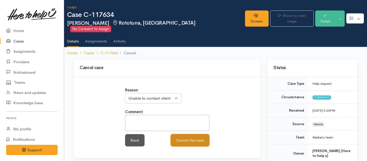
click at [184, 135] on button "Cancel the case" at bounding box center [190, 140] width 39 height 13
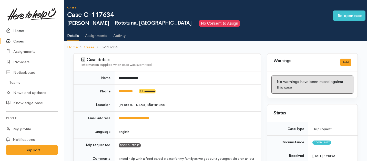
click at [19, 31] on link "Home" at bounding box center [32, 31] width 64 height 11
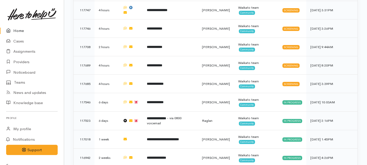
scroll to position [374, 0]
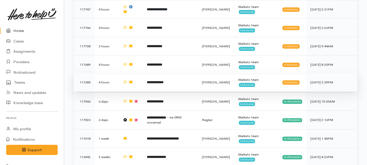
click at [178, 73] on td "**********" at bounding box center [170, 82] width 55 height 18
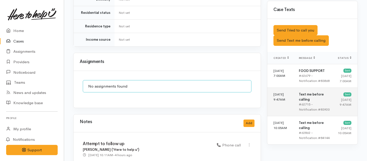
scroll to position [353, 0]
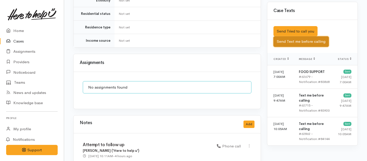
click at [304, 36] on button "Send Text me before calling" at bounding box center [301, 41] width 55 height 11
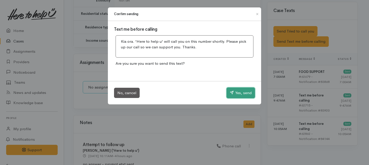
click at [244, 96] on button "Yes, send" at bounding box center [241, 93] width 28 height 11
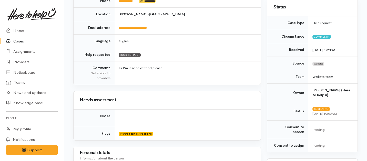
scroll to position [0, 0]
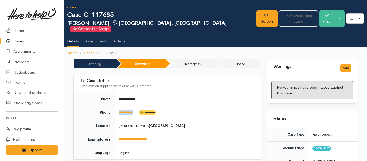
drag, startPoint x: 138, startPoint y: 106, endPoint x: 114, endPoint y: 107, distance: 24.1
click at [114, 107] on tr "**********" at bounding box center [167, 113] width 187 height 14
copy tr "**********"
click at [256, 17] on link "Screen" at bounding box center [266, 19] width 21 height 16
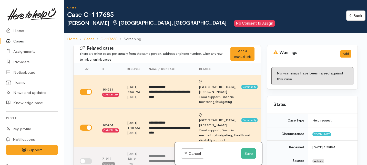
scroll to position [42, 0]
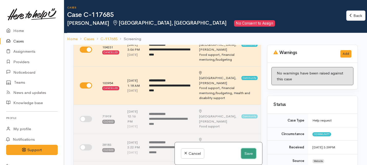
click at [246, 156] on button "Save" at bounding box center [248, 154] width 15 height 11
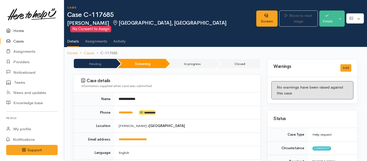
click at [19, 28] on link "Home" at bounding box center [32, 31] width 64 height 11
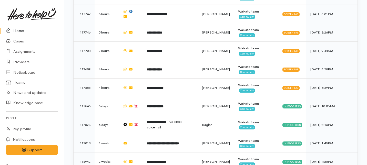
scroll to position [386, 0]
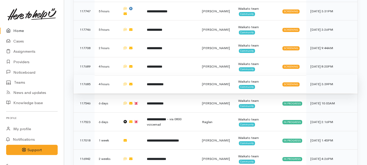
click at [182, 75] on td "**********" at bounding box center [170, 84] width 55 height 18
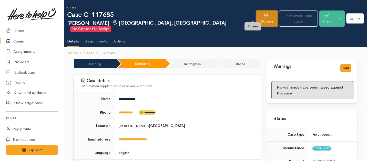
click at [256, 19] on link "Screen" at bounding box center [266, 19] width 21 height 16
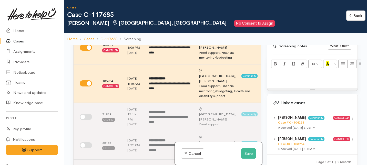
scroll to position [322, 0]
click at [283, 75] on p at bounding box center [312, 78] width 85 height 6
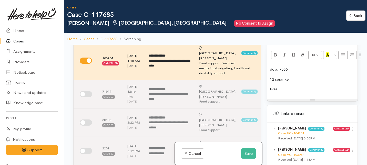
scroll to position [335, 0]
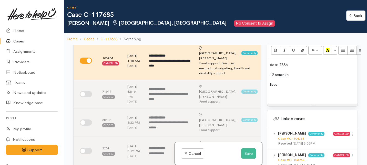
click at [286, 82] on p "lives" at bounding box center [312, 85] width 85 height 6
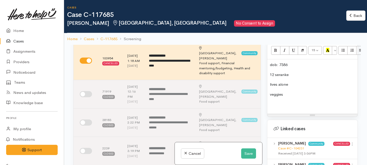
click at [281, 62] on p "dob: 7386" at bounding box center [312, 65] width 85 height 6
click at [286, 62] on p "dob: 7/386" at bounding box center [312, 65] width 85 height 6
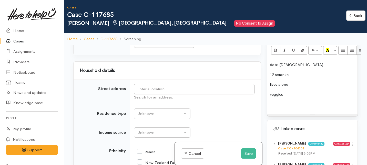
scroll to position [722, 0]
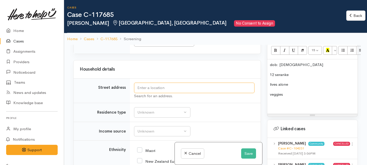
click at [187, 93] on input "text" at bounding box center [194, 88] width 121 height 11
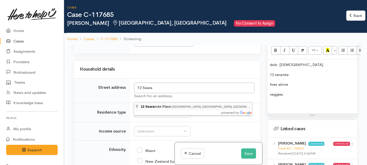
type input "12 Searancke Place, Fairfield, Hamilton, New Zealand"
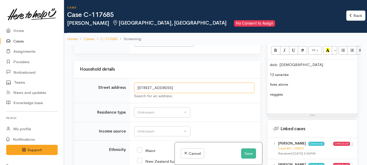
drag, startPoint x: 188, startPoint y: 97, endPoint x: 122, endPoint y: 99, distance: 65.4
click at [122, 99] on tr "Street address 12 Searancke Place, Fairfield, Hamilton, New Zealand Search for …" at bounding box center [167, 91] width 187 height 25
drag, startPoint x: 292, startPoint y: 69, endPoint x: 256, endPoint y: 68, distance: 35.1
click at [256, 68] on div "Related cases There are other cases potentially from the same person, address o…" at bounding box center [215, 127] width 291 height 165
click at [270, 72] on p "12 Searancke Place, Fairfield" at bounding box center [312, 75] width 85 height 6
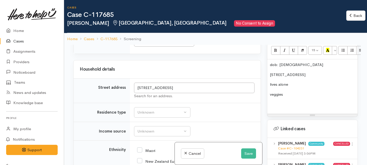
click at [273, 62] on p "dob: 7/3/86" at bounding box center [312, 65] width 85 height 6
click at [270, 62] on p "Dob: 7/3/86" at bounding box center [312, 65] width 85 height 6
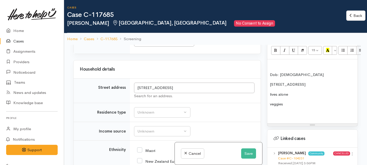
click at [270, 60] on div "Dob: 7/3/86 12 Searancke Place, Fairfield lives alone veggies" at bounding box center [312, 92] width 90 height 64
drag, startPoint x: 291, startPoint y: 88, endPoint x: 263, endPoint y: 88, distance: 28.0
click at [263, 88] on div "Related cases There are other cases potentially from the same person, address o…" at bounding box center [215, 127] width 291 height 165
click at [271, 82] on p "12 Searancke Place, Fairfield" at bounding box center [312, 85] width 85 height 6
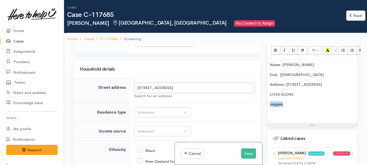
drag, startPoint x: 289, startPoint y: 100, endPoint x: 266, endPoint y: 99, distance: 23.1
click at [266, 99] on div "Warnings Add No warnings have been raised against this case Add Warning Title ●…" at bounding box center [312, 127] width 97 height 165
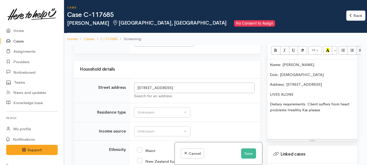
click at [286, 105] on p "Dietary requirements: Client suffers from heart problems Healthy Kai please" at bounding box center [312, 108] width 85 height 12
click at [330, 104] on p "Dietary requirements: Client suffers from heart problems. Healthy Kai please" at bounding box center [312, 108] width 85 height 12
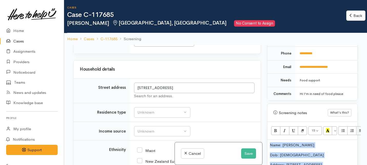
drag, startPoint x: 349, startPoint y: 124, endPoint x: 297, endPoint y: 41, distance: 97.6
click at [297, 41] on div "Cases Case C-117685 Kirsty Matika Fairfield, Hamilton No Consent to Assign Back…" at bounding box center [215, 105] width 303 height 210
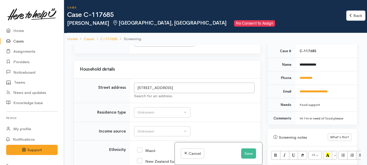
copy div "Name: Kirsty Matika Dob: 7/3/86 Address: 12 Searancke Place, Fairfield LIVES AL…"
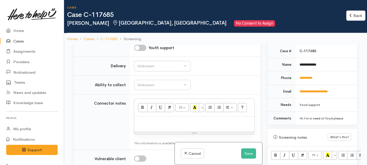
scroll to position [532, 0]
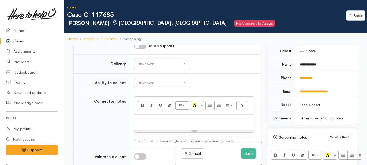
click at [164, 65] on td "Unknown Delivery needed Delivery preferred No Unknown" at bounding box center [195, 64] width 131 height 19
click at [164, 67] on div "Unknown" at bounding box center [159, 64] width 45 height 6
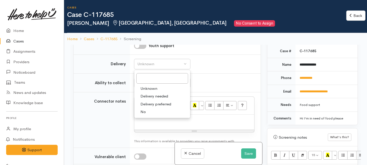
click at [147, 116] on link "No" at bounding box center [162, 112] width 56 height 8
select select "1"
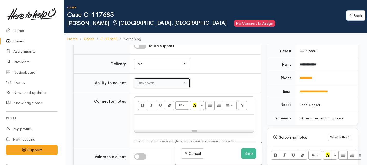
click at [152, 88] on button "Unknown" at bounding box center [162, 83] width 56 height 11
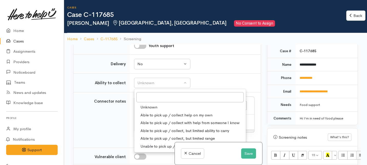
click at [148, 118] on span "Able to pick up / collect help on my own" at bounding box center [177, 116] width 72 height 6
select select "2"
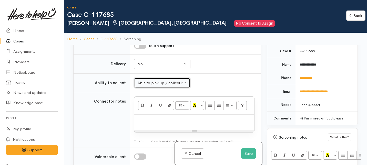
scroll to position [552, 0]
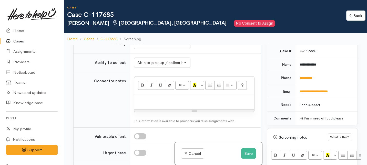
click at [148, 110] on div at bounding box center [194, 102] width 120 height 15
paste div
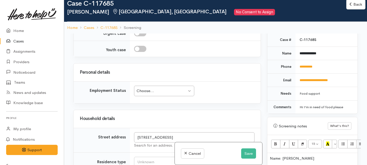
scroll to position [736, 0]
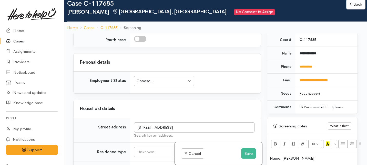
click at [158, 84] on div "Choose..." at bounding box center [162, 81] width 50 height 6
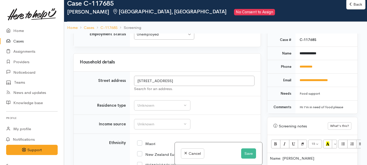
scroll to position [784, 0]
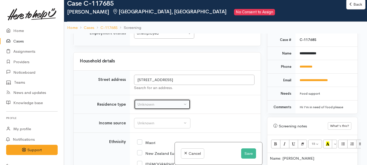
click at [152, 110] on button "Unknown" at bounding box center [162, 105] width 56 height 11
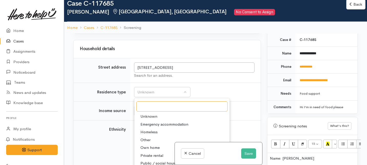
scroll to position [798, 0]
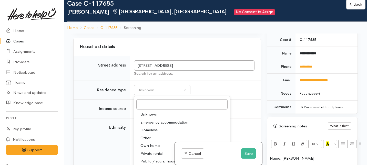
click at [147, 157] on span "Private rental" at bounding box center [152, 154] width 23 height 6
select select "2"
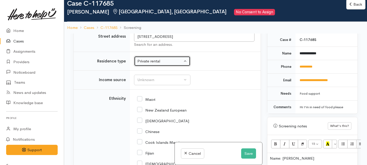
scroll to position [830, 0]
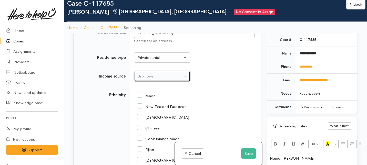
click at [164, 82] on button "Unknown" at bounding box center [162, 76] width 56 height 11
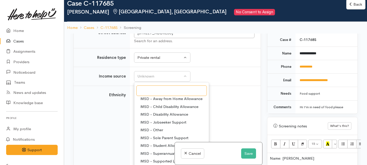
scroll to position [26, 0]
click at [154, 125] on span "MSD - Jobseeker Support" at bounding box center [164, 123] width 46 height 6
select select "4"
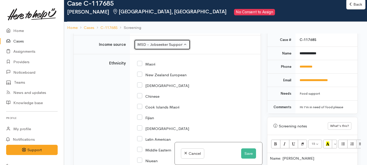
scroll to position [862, 0]
click at [142, 66] on input "Maori" at bounding box center [146, 63] width 18 height 5
checkbox input "true"
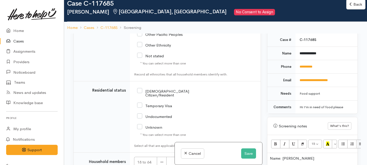
click at [140, 97] on input "NZ Citizen/Resident" at bounding box center [172, 93] width 70 height 8
checkbox input "true"
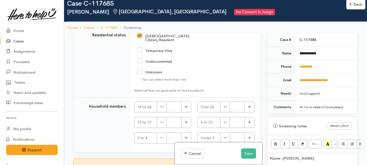
scroll to position [1143, 0]
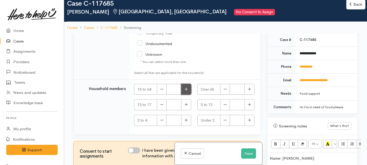
click at [187, 89] on button "button" at bounding box center [186, 89] width 10 height 11
type input "1"
click at [136, 154] on div "I have been given consent to get help and share this information with appropria…" at bounding box center [191, 154] width 127 height 12
click at [137, 149] on input "I have been given consent to get help and share this information with appropria…" at bounding box center [134, 151] width 12 height 6
checkbox input "true"
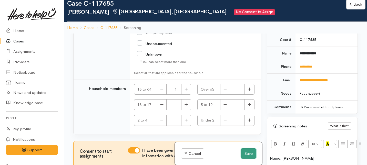
click at [245, 153] on button "Save" at bounding box center [248, 154] width 15 height 11
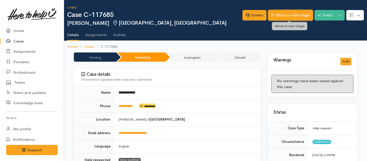
click at [286, 17] on link "Move to next stage" at bounding box center [290, 15] width 45 height 11
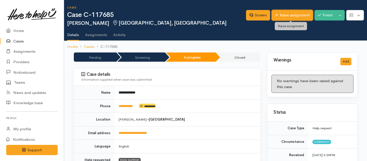
click at [287, 17] on link "Raise assignment" at bounding box center [292, 15] width 41 height 11
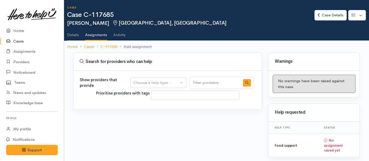
select select
click at [183, 76] on div "Show providers that provide Food support Choose a help type... Prioritise provi…" at bounding box center [168, 90] width 189 height 39
click at [179, 84] on div "Choose a help type..." at bounding box center [156, 83] width 45 height 6
click at [152, 109] on span "Food support" at bounding box center [149, 108] width 24 height 6
select select "3"
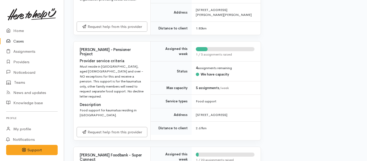
scroll to position [348, 0]
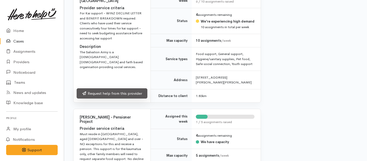
click at [128, 99] on link "Request help from this provider" at bounding box center [112, 93] width 71 height 11
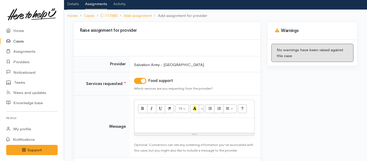
scroll to position [33, 0]
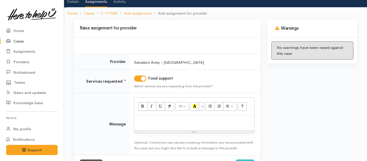
click at [181, 122] on p at bounding box center [194, 121] width 115 height 6
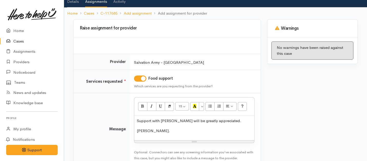
scroll to position [64, 0]
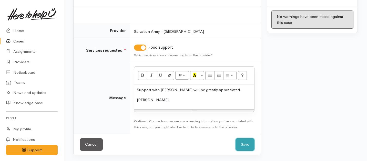
click at [239, 144] on button "Save" at bounding box center [245, 144] width 19 height 13
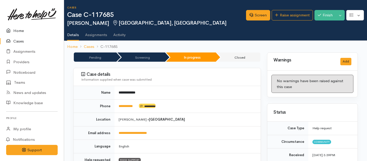
click at [22, 28] on link "Home" at bounding box center [32, 31] width 64 height 11
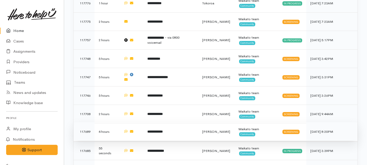
scroll to position [338, 0]
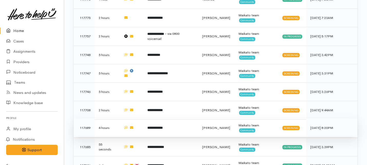
click at [171, 119] on td "**********" at bounding box center [170, 128] width 55 height 18
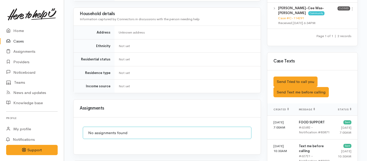
scroll to position [350, 0]
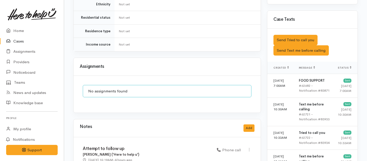
click at [286, 41] on div "Saved The text message has been queued. An error occurred Send Tried to call yo…" at bounding box center [312, 45] width 90 height 33
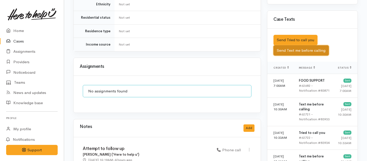
click at [285, 45] on button "Send Text me before calling" at bounding box center [301, 50] width 55 height 11
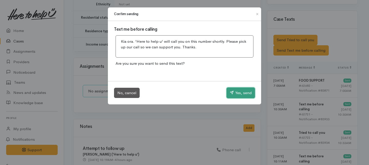
click at [239, 93] on button "Yes, send" at bounding box center [241, 93] width 28 height 11
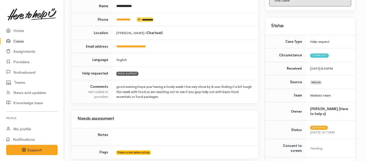
scroll to position [0, 2]
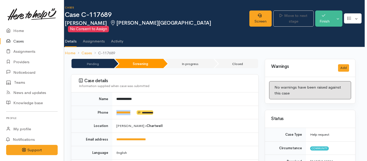
drag, startPoint x: 138, startPoint y: 106, endPoint x: 113, endPoint y: 106, distance: 25.4
click at [113, 106] on td "**********" at bounding box center [185, 113] width 146 height 14
copy td "**********"
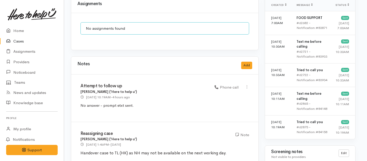
scroll to position [410, 2]
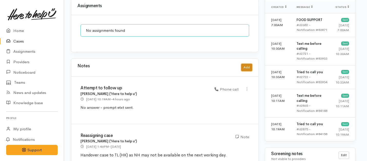
click at [249, 64] on button "Add" at bounding box center [246, 67] width 11 height 7
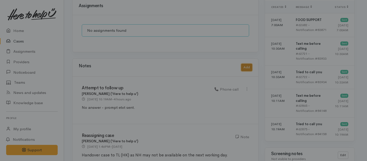
scroll to position [410, 1]
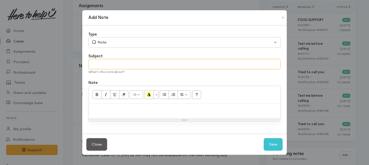
click at [98, 68] on input "text" at bounding box center [184, 64] width 192 height 11
type input "2ND Attempt to follow up"
click at [106, 114] on div at bounding box center [185, 111] width 192 height 15
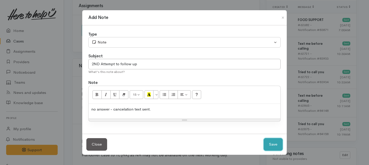
click at [275, 146] on button "Save" at bounding box center [273, 144] width 19 height 13
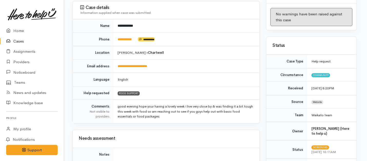
scroll to position [0, 1]
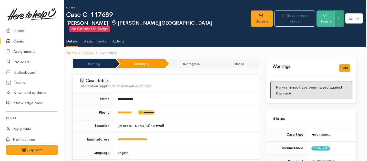
click at [342, 14] on button "Toggle Dropdown" at bounding box center [339, 19] width 9 height 16
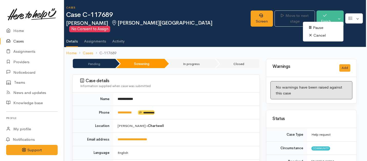
click at [315, 35] on link "Cancel" at bounding box center [323, 36] width 41 height 8
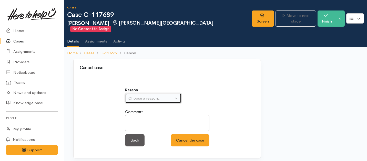
click at [149, 96] on div "Choose a reason..." at bounding box center [150, 99] width 45 height 6
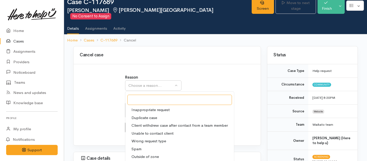
scroll to position [13, 0]
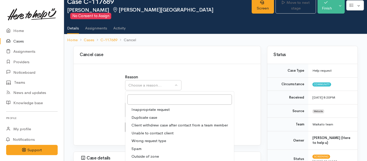
click at [145, 131] on span "Unable to contact client" at bounding box center [153, 134] width 42 height 6
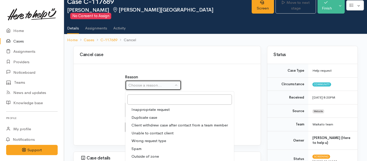
select select "4"
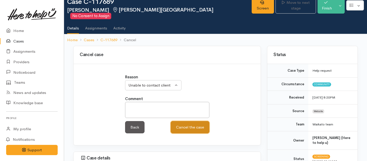
click at [196, 122] on button "Cancel the case" at bounding box center [190, 127] width 39 height 13
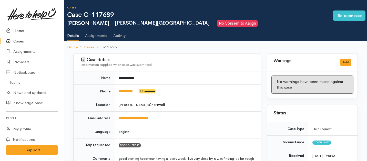
click at [23, 32] on link "Home" at bounding box center [32, 31] width 64 height 11
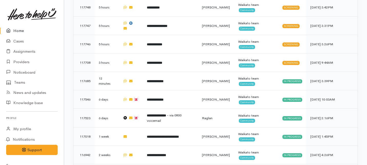
scroll to position [398, 0]
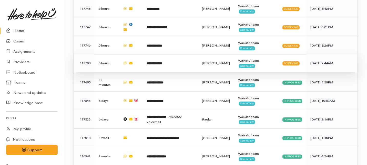
click at [159, 54] on td "**********" at bounding box center [170, 63] width 55 height 18
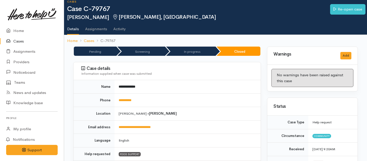
scroll to position [6, 0]
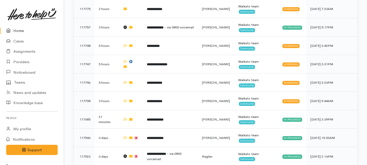
scroll to position [364, 0]
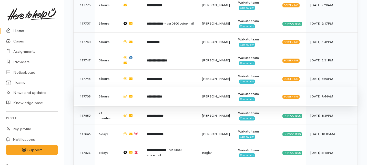
click at [162, 95] on b "**********" at bounding box center [154, 96] width 15 height 3
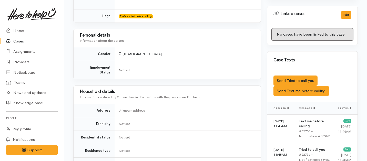
scroll to position [275, 0]
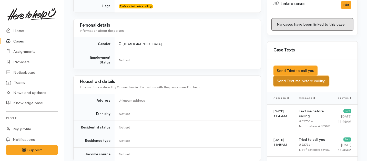
click at [289, 76] on button "Send Text me before calling" at bounding box center [301, 81] width 55 height 11
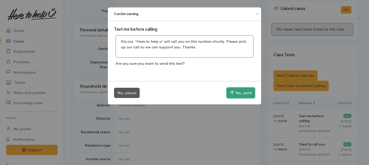
click at [252, 91] on button "Yes, send" at bounding box center [241, 93] width 28 height 11
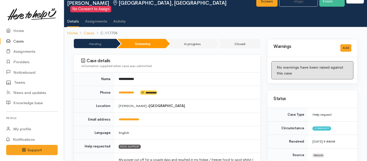
scroll to position [0, 0]
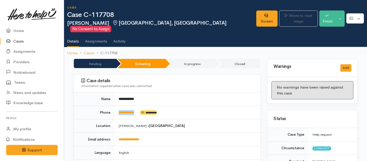
drag, startPoint x: 141, startPoint y: 107, endPoint x: 116, endPoint y: 104, distance: 25.5
click at [116, 106] on td "**********" at bounding box center [188, 113] width 146 height 14
copy td "**********"
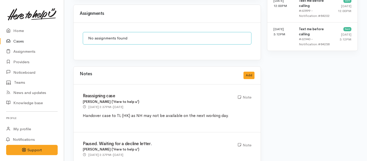
scroll to position [442, 0]
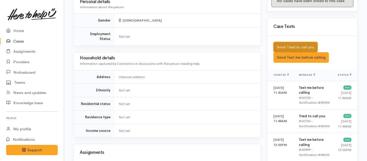
click at [280, 42] on button "Send Tried to call you" at bounding box center [296, 47] width 44 height 11
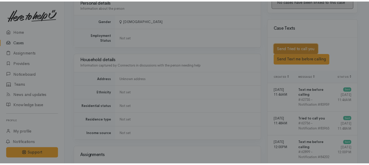
scroll to position [293, 0]
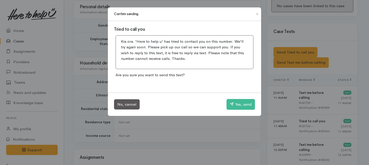
click at [236, 139] on div "Confirm sending Tried to call you Kia ora. 'Here to help u' has tried to contac…" at bounding box center [184, 82] width 369 height 165
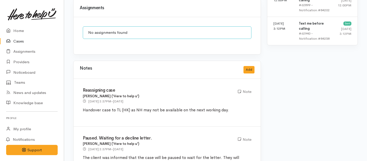
scroll to position [473, 0]
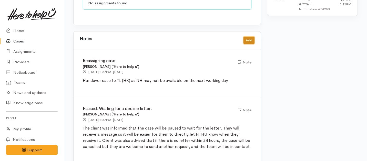
click at [249, 37] on button "Add" at bounding box center [249, 40] width 11 height 7
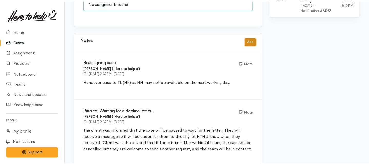
scroll to position [468, 0]
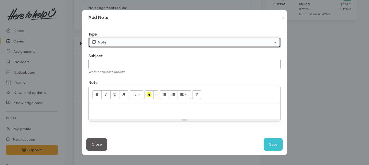
click at [153, 38] on button "Note" at bounding box center [184, 42] width 192 height 11
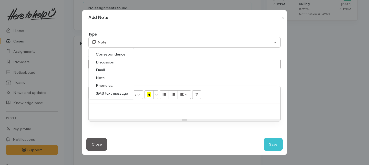
click at [102, 83] on span "Phone call" at bounding box center [105, 86] width 19 height 6
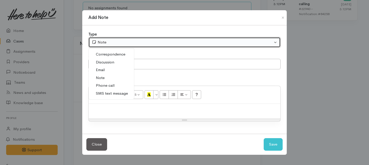
select select "3"
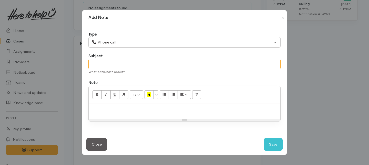
click at [102, 62] on input "text" at bounding box center [184, 64] width 192 height 11
type input "Attempt to follow"
click at [104, 111] on p at bounding box center [184, 110] width 187 height 6
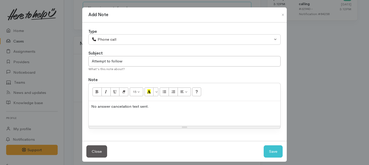
scroll to position [6, 0]
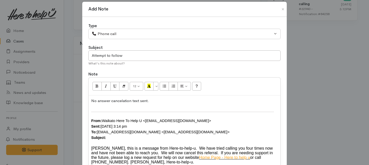
click at [110, 138] on div "From: Waikato Here To Help U <waikato@heretohelpu.nz> Sent: Monday, 15 Septembe…" at bounding box center [184, 129] width 187 height 23
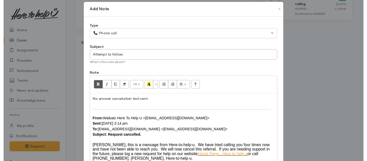
scroll to position [52, 0]
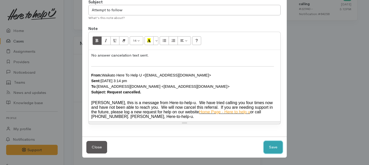
click at [274, 146] on button "Save" at bounding box center [273, 147] width 19 height 13
select select "1"
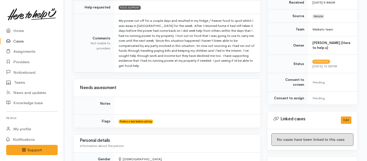
scroll to position [0, 0]
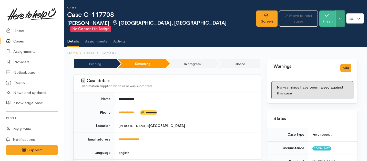
click at [341, 14] on button "Toggle Dropdown" at bounding box center [340, 19] width 9 height 16
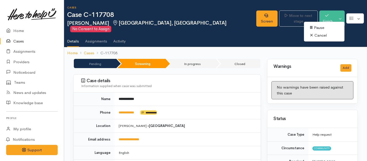
click at [317, 35] on link "Cancel" at bounding box center [324, 36] width 41 height 8
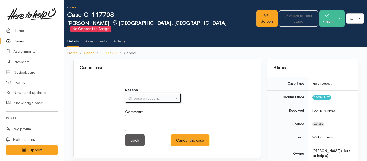
click at [152, 96] on div "Choose a reason..." at bounding box center [150, 99] width 45 height 6
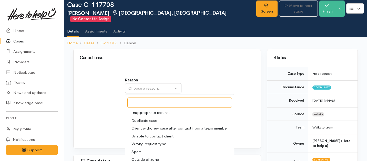
scroll to position [13, 0]
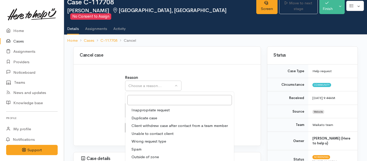
click at [150, 131] on span "Unable to contact client" at bounding box center [153, 134] width 42 height 6
select select "4"
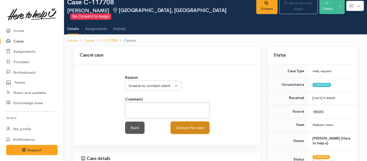
click at [204, 124] on button "Cancel the case" at bounding box center [190, 128] width 39 height 13
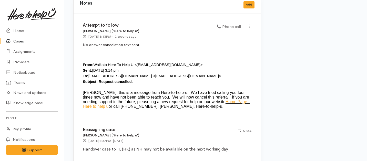
scroll to position [505, 0]
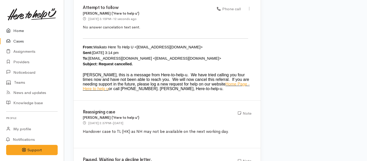
click at [19, 27] on link "Home" at bounding box center [32, 31] width 64 height 11
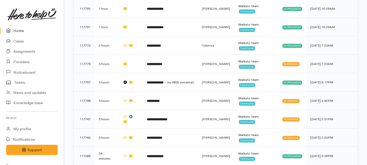
scroll to position [327, 0]
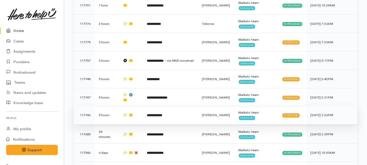
click at [163, 106] on td "**********" at bounding box center [170, 115] width 55 height 18
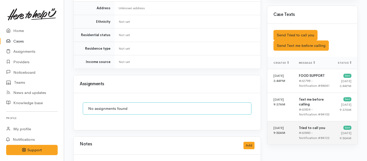
scroll to position [319, 0]
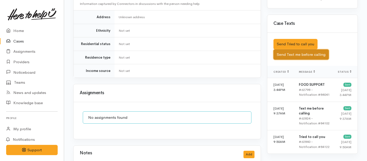
click at [288, 49] on button "Send Text me before calling" at bounding box center [301, 54] width 55 height 11
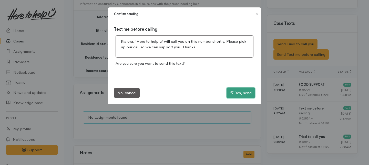
click at [235, 90] on button "Yes, send" at bounding box center [241, 93] width 28 height 11
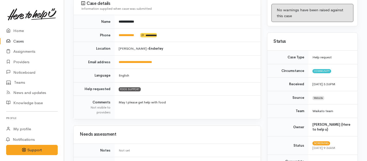
scroll to position [68, 0]
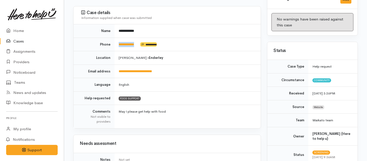
drag, startPoint x: 141, startPoint y: 39, endPoint x: 114, endPoint y: 41, distance: 27.0
click at [114, 41] on tr "**********" at bounding box center [167, 45] width 187 height 14
copy tr "**********"
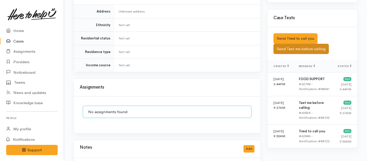
scroll to position [321, 0]
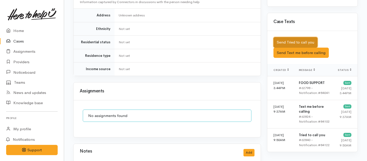
click at [287, 37] on button "Send Tried to call you" at bounding box center [296, 42] width 44 height 11
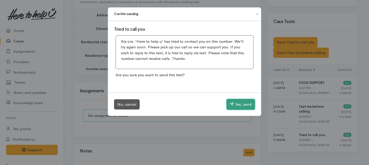
click at [238, 102] on button "Yes, send" at bounding box center [241, 104] width 28 height 11
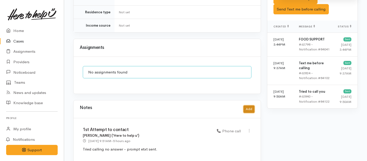
click at [249, 106] on button "Add" at bounding box center [249, 109] width 11 height 7
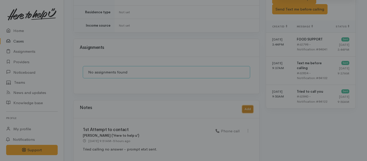
scroll to position [360, 0]
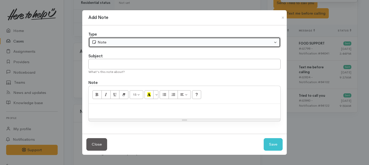
click at [146, 43] on div "Note" at bounding box center [182, 42] width 181 height 6
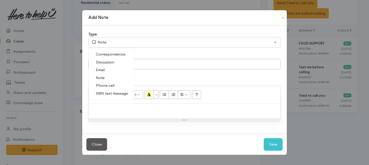
click at [107, 85] on span "Phone call" at bounding box center [105, 86] width 19 height 6
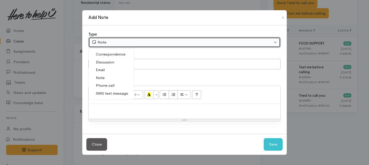
select select "3"
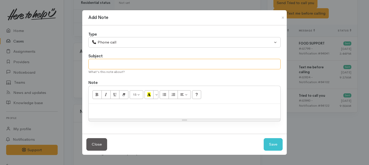
click at [107, 62] on input "text" at bounding box center [184, 64] width 192 height 11
type input "2nd Attempt to contact"
click at [105, 112] on p at bounding box center [184, 110] width 187 height 6
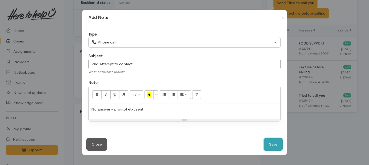
click at [273, 146] on button "Save" at bounding box center [273, 144] width 19 height 13
select select "1"
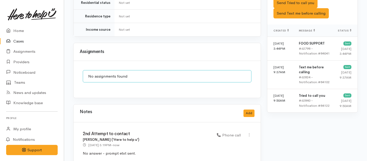
scroll to position [412, 0]
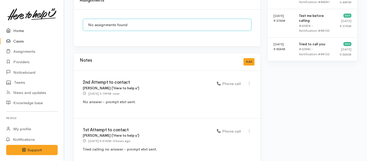
click at [17, 33] on link "Home" at bounding box center [32, 31] width 64 height 11
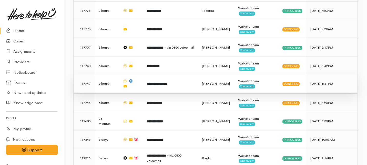
scroll to position [323, 0]
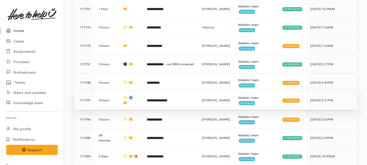
click at [171, 91] on td "**********" at bounding box center [170, 100] width 55 height 18
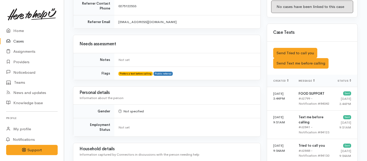
scroll to position [292, 0]
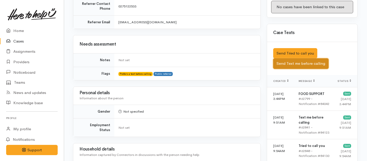
click at [286, 58] on button "Send Text me before calling" at bounding box center [300, 63] width 55 height 11
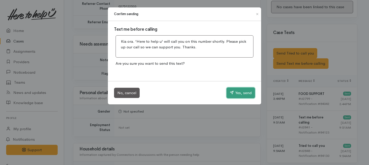
click at [246, 92] on button "Yes, send" at bounding box center [241, 93] width 28 height 11
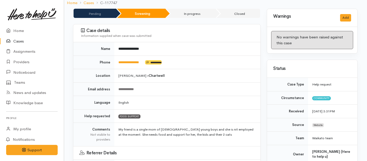
scroll to position [6, 0]
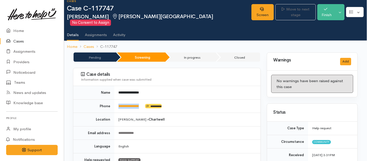
drag, startPoint x: 146, startPoint y: 99, endPoint x: 114, endPoint y: 102, distance: 31.5
click at [114, 102] on td "**********" at bounding box center [187, 107] width 146 height 14
copy td "**********"
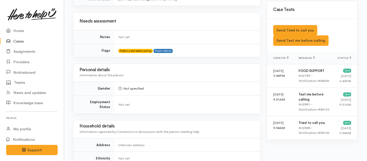
scroll to position [305, 0]
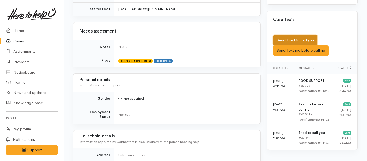
click at [284, 35] on button "Send Tried to call you" at bounding box center [295, 40] width 44 height 11
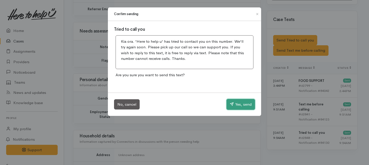
click at [240, 106] on button "Yes, send" at bounding box center [241, 104] width 28 height 11
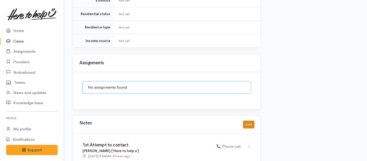
click at [250, 121] on button "Add" at bounding box center [248, 124] width 11 height 7
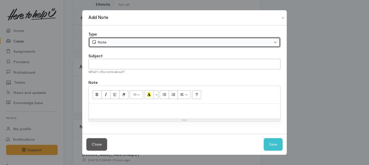
click at [180, 42] on div "Note" at bounding box center [182, 42] width 181 height 6
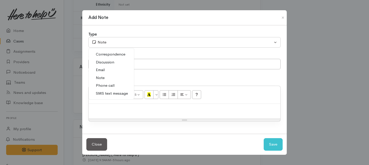
click at [106, 85] on span "Phone call" at bounding box center [105, 86] width 19 height 6
select select "3"
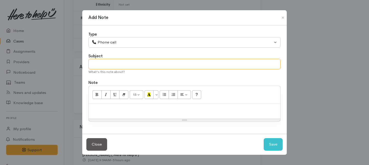
click at [106, 64] on input "text" at bounding box center [184, 64] width 192 height 11
type input "2nd Attempt to contact"
click at [108, 110] on p at bounding box center [184, 110] width 187 height 6
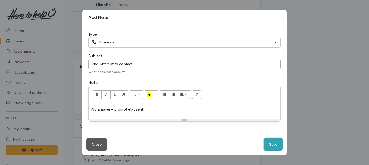
click at [276, 148] on button "Save" at bounding box center [273, 144] width 19 height 13
select select "1"
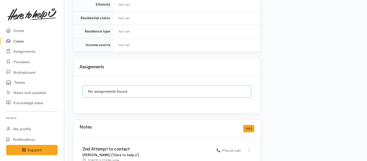
scroll to position [521, 0]
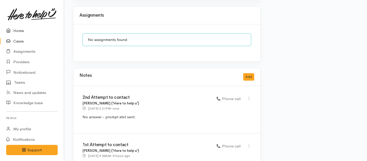
click at [22, 32] on link "Home" at bounding box center [32, 31] width 64 height 11
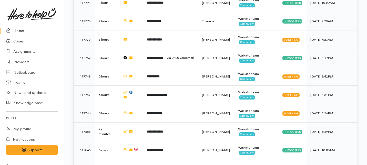
scroll to position [315, 0]
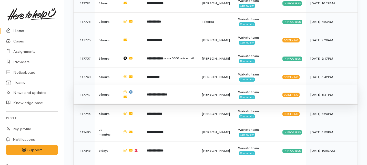
click at [164, 93] on b "**********" at bounding box center [157, 94] width 21 height 3
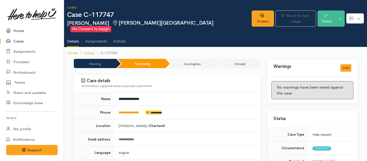
click at [14, 29] on link "Home" at bounding box center [32, 31] width 64 height 11
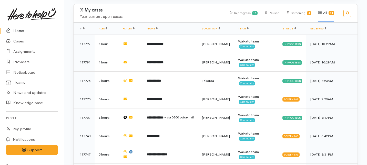
scroll to position [255, 0]
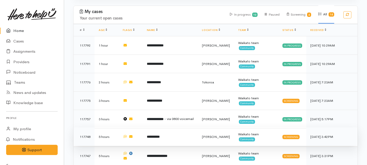
click at [160, 135] on b "**********" at bounding box center [153, 136] width 13 height 3
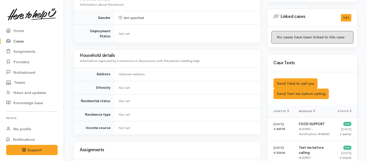
scroll to position [242, 0]
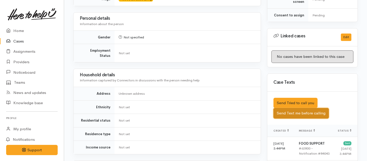
click at [291, 108] on button "Send Text me before calling" at bounding box center [301, 113] width 55 height 11
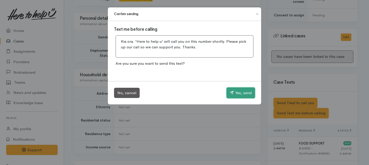
click at [240, 92] on button "Yes, send" at bounding box center [241, 93] width 28 height 11
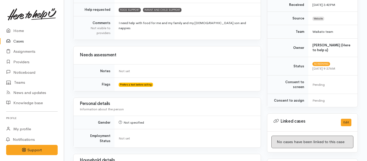
scroll to position [364, 0]
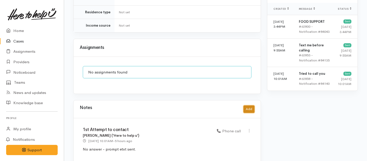
click at [247, 106] on button "Add" at bounding box center [249, 109] width 11 height 7
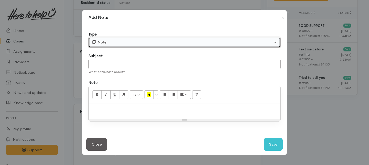
click at [199, 38] on button "Note" at bounding box center [184, 42] width 192 height 11
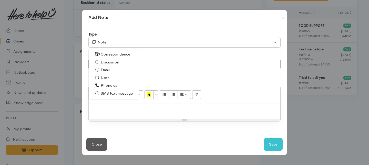
click at [108, 86] on span "Phone call" at bounding box center [110, 86] width 19 height 6
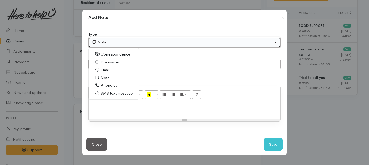
select select "3"
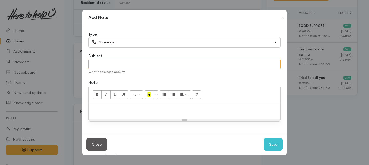
click at [109, 65] on input "text" at bounding box center [184, 64] width 192 height 11
type input "2nd Attempt to contact"
click at [118, 113] on div at bounding box center [185, 111] width 192 height 15
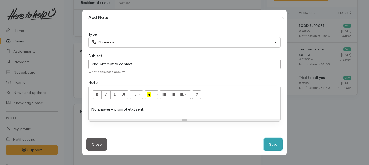
click at [273, 145] on button "Save" at bounding box center [273, 144] width 19 height 13
select select "1"
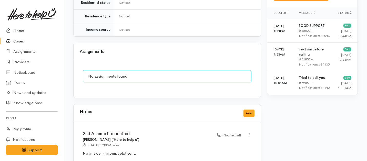
click at [18, 32] on link "Home" at bounding box center [32, 31] width 64 height 11
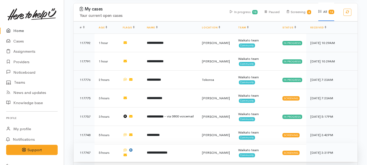
scroll to position [256, 0]
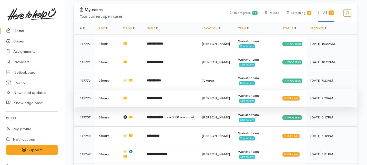
click at [156, 97] on b "**********" at bounding box center [154, 98] width 15 height 3
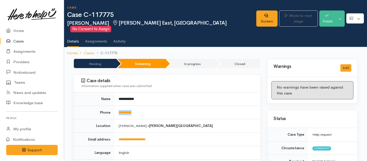
drag, startPoint x: 143, startPoint y: 109, endPoint x: 116, endPoint y: 108, distance: 26.7
click at [116, 108] on td "**********" at bounding box center [188, 113] width 146 height 14
copy link "**********"
click at [256, 17] on link "Screen" at bounding box center [266, 19] width 21 height 16
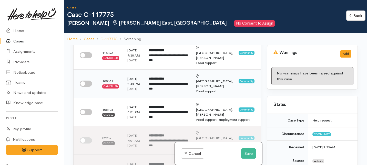
scroll to position [35, 0]
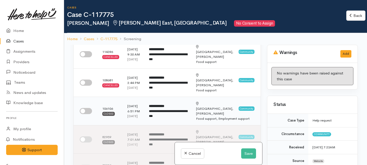
click at [88, 114] on input "checkbox" at bounding box center [86, 111] width 12 height 6
checkbox input "true"
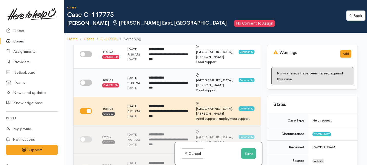
click at [86, 86] on input "checkbox" at bounding box center [86, 83] width 12 height 6
checkbox input "true"
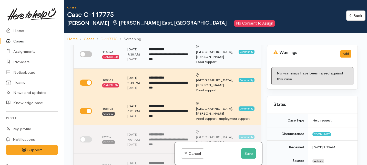
click at [86, 56] on input "checkbox" at bounding box center [86, 54] width 12 height 6
checkbox input "true"
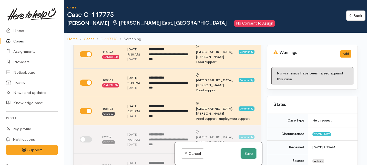
click at [247, 151] on button "Save" at bounding box center [248, 154] width 15 height 11
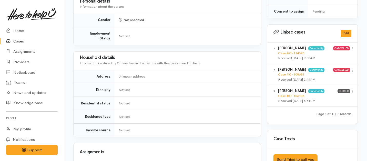
scroll to position [325, 0]
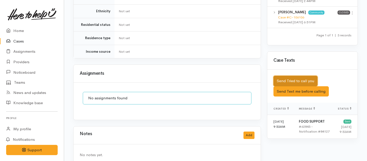
click at [282, 76] on button "Send Tried to call you" at bounding box center [296, 81] width 44 height 11
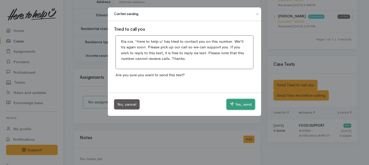
click at [235, 107] on button "Yes, send" at bounding box center [241, 104] width 28 height 11
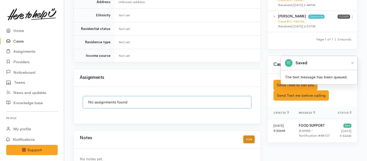
click at [250, 136] on button "Add" at bounding box center [249, 139] width 11 height 7
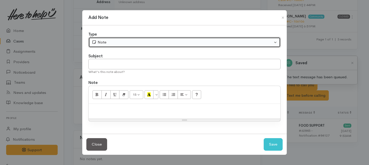
click at [149, 41] on div "Note" at bounding box center [182, 42] width 181 height 6
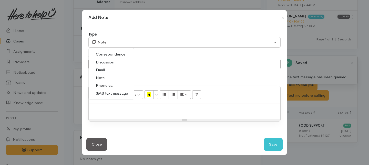
click at [101, 85] on span "Phone call" at bounding box center [105, 86] width 19 height 6
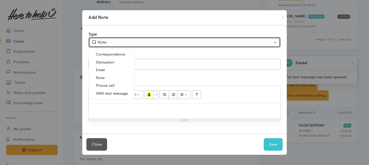
select select "3"
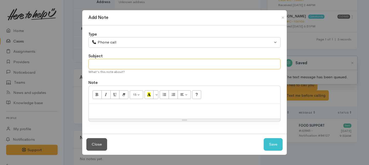
click at [98, 65] on input "text" at bounding box center [184, 64] width 192 height 11
type input "1st Attempt to contact"
click at [100, 110] on p at bounding box center [184, 110] width 187 height 6
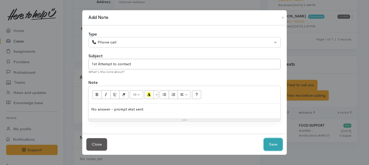
click at [270, 142] on button "Save" at bounding box center [273, 144] width 19 height 13
select select "1"
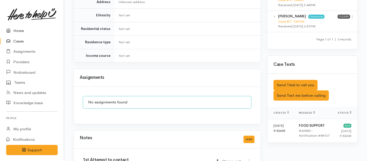
click at [20, 31] on link "Home" at bounding box center [32, 31] width 64 height 11
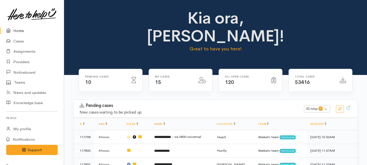
click at [15, 32] on link "Home" at bounding box center [32, 31] width 64 height 11
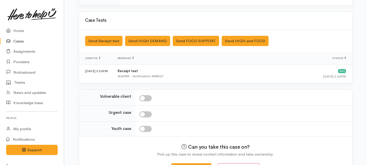
scroll to position [186, 0]
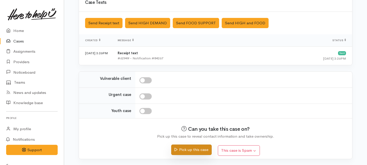
click at [195, 148] on button "Pick up this case" at bounding box center [191, 150] width 40 height 11
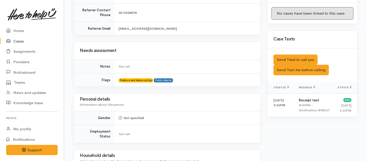
scroll to position [266, 0]
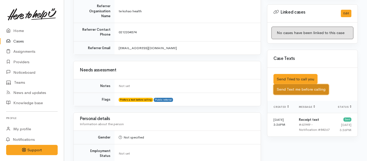
click at [299, 84] on button "Send Text me before calling" at bounding box center [301, 89] width 55 height 11
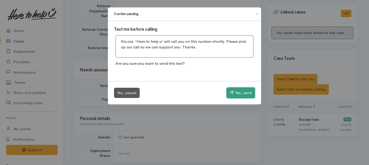
click at [239, 94] on button "Yes, send" at bounding box center [241, 93] width 28 height 11
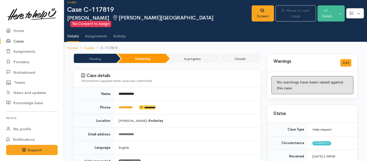
scroll to position [0, 0]
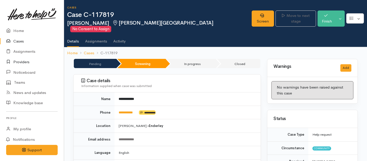
click at [27, 61] on link "Providers" at bounding box center [32, 62] width 64 height 11
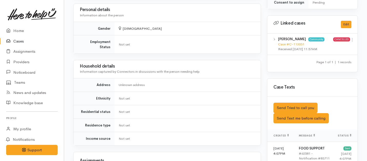
scroll to position [146, 0]
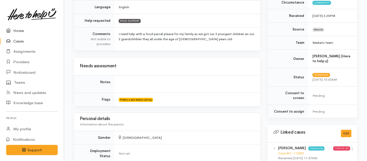
click at [20, 32] on link "Home" at bounding box center [32, 31] width 64 height 11
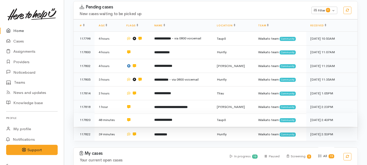
scroll to position [97, 0]
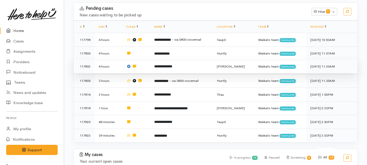
click at [156, 60] on td "**********" at bounding box center [181, 67] width 63 height 14
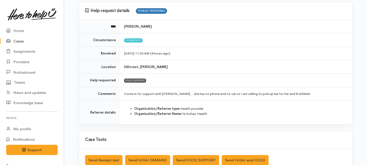
scroll to position [43, 0]
click at [19, 29] on link "Home" at bounding box center [32, 31] width 64 height 11
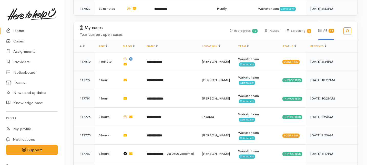
scroll to position [215, 0]
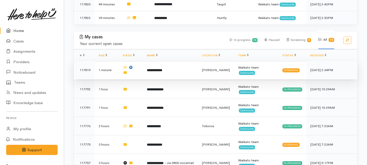
click at [150, 61] on td "**********" at bounding box center [170, 70] width 55 height 18
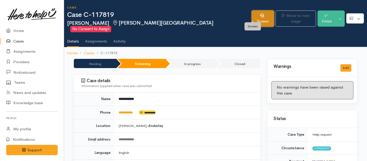
click at [252, 17] on link "Screen" at bounding box center [263, 19] width 22 height 16
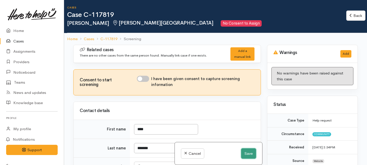
click at [246, 154] on button "Save" at bounding box center [248, 154] width 15 height 11
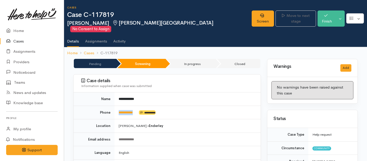
drag, startPoint x: 140, startPoint y: 106, endPoint x: 116, endPoint y: 106, distance: 23.3
click at [116, 106] on td "**********" at bounding box center [188, 113] width 146 height 14
copy td "**********"
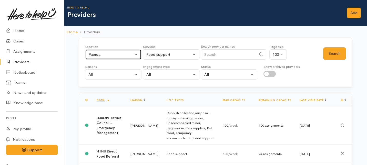
click at [135, 51] on button "Paeroa" at bounding box center [113, 54] width 56 height 11
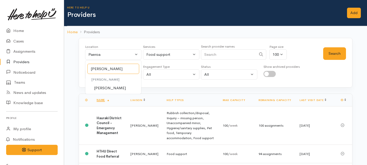
type input "hamilton"
click at [100, 91] on span "[PERSON_NAME]" at bounding box center [110, 88] width 32 height 6
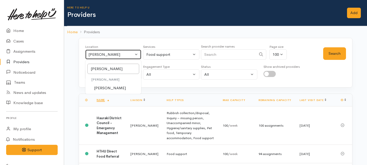
select select "1"
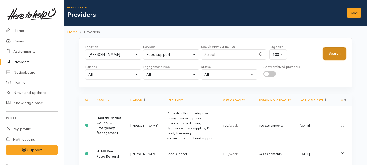
click at [338, 58] on button "Search" at bounding box center [334, 53] width 23 height 13
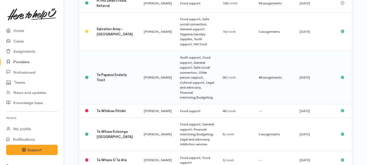
scroll to position [254, 0]
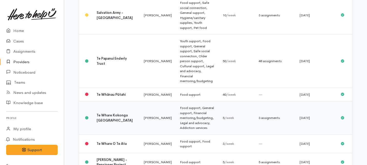
click at [140, 102] on td "Nicole Rusk" at bounding box center [158, 119] width 36 height 34
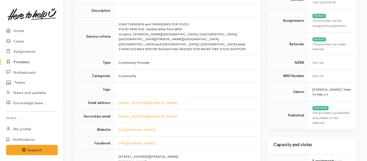
scroll to position [75, 0]
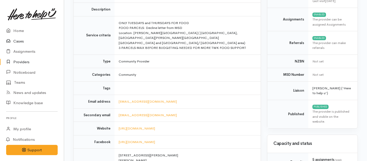
click at [18, 40] on link "Cases" at bounding box center [32, 41] width 64 height 11
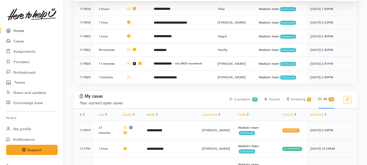
scroll to position [199, 0]
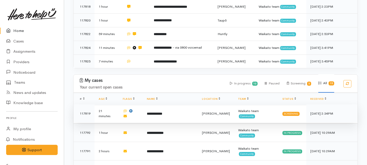
click at [176, 105] on td "**********" at bounding box center [170, 114] width 55 height 18
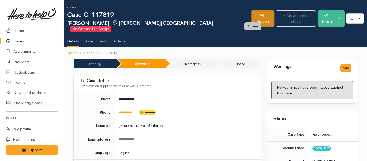
click at [252, 17] on link "Screen" at bounding box center [263, 19] width 22 height 16
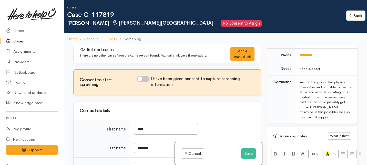
scroll to position [318, 0]
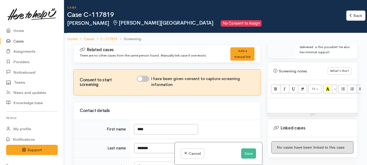
click at [278, 101] on p at bounding box center [312, 104] width 85 height 6
paste div
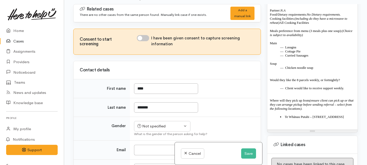
scroll to position [391, 0]
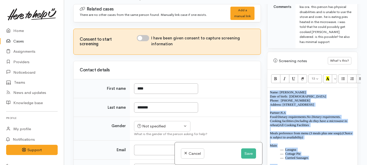
drag, startPoint x: 300, startPoint y: 122, endPoint x: 304, endPoint y: 2, distance: 119.3
click at [304, 2] on div "Cases Case C-117819 Paul Taukiri Enderley, Hamilton No Consent to Assign Back B…" at bounding box center [215, 64] width 303 height 210
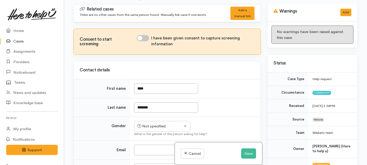
scroll to position [0, 0]
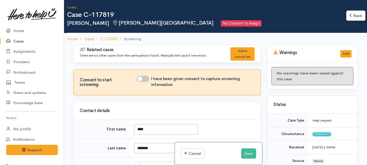
drag, startPoint x: 342, startPoint y: 96, endPoint x: 272, endPoint y: -27, distance: 142.0
click at [272, 0] on html "Support Feedback I've got something to say Back" at bounding box center [183, 82] width 367 height 165
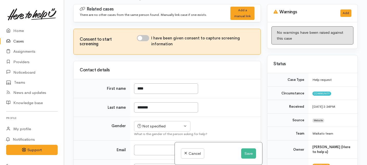
scroll to position [212, 0]
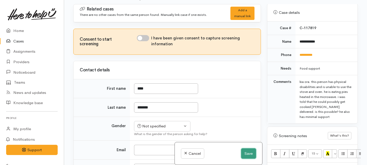
click at [246, 153] on button "Save" at bounding box center [248, 154] width 15 height 11
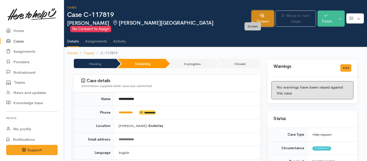
click at [252, 18] on link "Screen" at bounding box center [263, 19] width 22 height 16
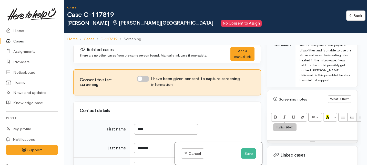
scroll to position [290, 0]
click at [280, 126] on div at bounding box center [312, 133] width 90 height 14
paste div
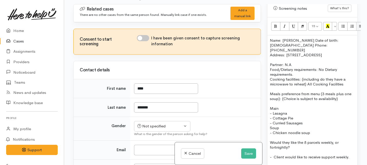
scroll to position [340, 0]
click at [302, 38] on p "Name: [PERSON_NAME] Date of birth:  [DEMOGRAPHIC_DATA] Phone:   [PHONE_NUMBER]" at bounding box center [312, 45] width 85 height 15
click at [311, 43] on p "Date of birth:  9/10/63 Phone:   0272592962" at bounding box center [312, 48] width 85 height 10
click at [284, 48] on p "Phone:   0272592962" at bounding box center [312, 50] width 85 height 5
click at [292, 53] on p "Address:  57 Unit C Fifth Ave, Enderly" at bounding box center [312, 55] width 85 height 5
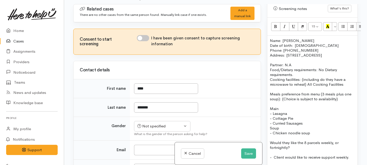
click at [272, 67] on p "Food/Dietary requirements: No Dietary requirements." at bounding box center [312, 72] width 85 height 10
click at [270, 64] on div "Name: Paul Taukiri  Date of birth:  9/10/63  Phone: 0272592962 Address:  57/Uni…" at bounding box center [312, 121] width 90 height 170
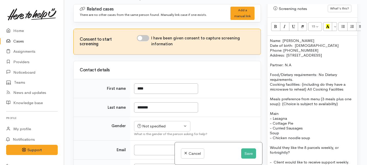
click at [270, 82] on p "Cooking facilities: (including do they have a microwave to reheat)  All Cooking…" at bounding box center [312, 87] width 85 height 10
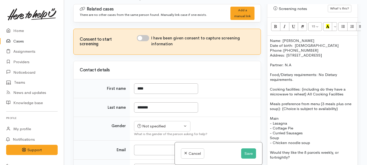
drag, startPoint x: 296, startPoint y: 75, endPoint x: 319, endPoint y: 70, distance: 23.3
click at [319, 72] on p "Food/Dietary requirements: No Dietary requirements." at bounding box center [312, 77] width 85 height 10
click at [275, 24] on icon "Bold (⌘+B)" at bounding box center [275, 26] width 3 height 4
click at [286, 24] on icon "Italic (⌘+I)" at bounding box center [284, 26] width 3 height 4
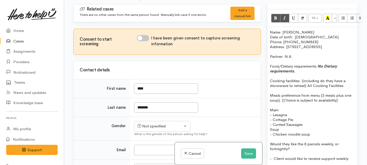
drag, startPoint x: 346, startPoint y: 81, endPoint x: 308, endPoint y: 81, distance: 38.2
click at [308, 81] on p "Cooking facilities: (including do they have a microwave to reheat)  All Cooking…" at bounding box center [312, 83] width 85 height 10
click at [272, 14] on button "Bold (⌘+B)" at bounding box center [275, 18] width 9 height 9
click at [282, 14] on button "Italic (⌘+I)" at bounding box center [284, 18] width 9 height 9
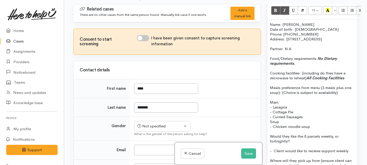
scroll to position [359, 0]
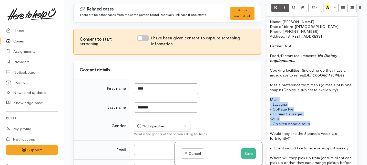
drag, startPoint x: 311, startPoint y: 120, endPoint x: 265, endPoint y: 93, distance: 52.6
click at [265, 93] on div "Warnings Add No warnings have been raised against this case Add Warning Title ●…" at bounding box center [312, 86] width 97 height 165
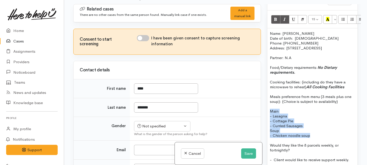
scroll to position [345, 0]
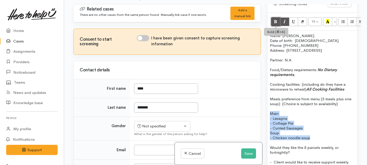
click at [277, 19] on icon "Bold (⌘+B)" at bounding box center [275, 21] width 3 height 4
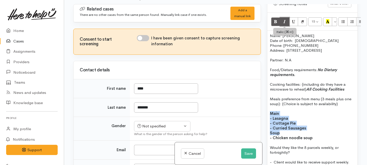
click at [284, 19] on icon "Italic (⌘+I)" at bounding box center [284, 21] width 3 height 4
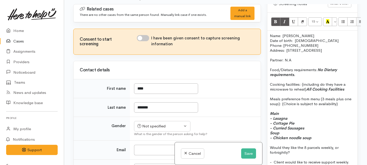
click at [295, 98] on p "Meals preference from menu (3 meals plus one soup): (Choice is subject to avail…" at bounding box center [312, 102] width 85 height 10
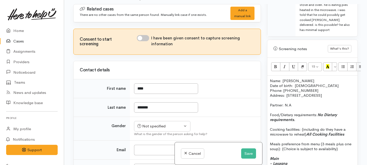
scroll to position [298, 0]
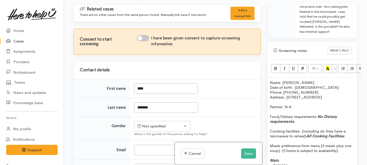
drag, startPoint x: 295, startPoint y: 102, endPoint x: 284, endPoint y: 102, distance: 11.0
click at [284, 105] on p "Partner: N.A" at bounding box center [312, 107] width 85 height 5
click at [276, 66] on icon "Bold (⌘+B)" at bounding box center [275, 68] width 3 height 4
click at [286, 66] on icon "Italic (⌘+I)" at bounding box center [284, 68] width 3 height 4
drag, startPoint x: 336, startPoint y: 91, endPoint x: 286, endPoint y: 91, distance: 49.2
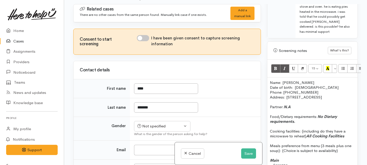
click at [286, 95] on p "Address:  57/Unit C Fifth Ave, Enderly" at bounding box center [312, 97] width 85 height 5
click at [275, 66] on icon "Bold (⌘+B)" at bounding box center [275, 68] width 3 height 4
click at [282, 64] on button "Italic (⌘+I)" at bounding box center [284, 68] width 9 height 9
drag, startPoint x: 308, startPoint y: 86, endPoint x: 283, endPoint y: 86, distance: 25.1
click at [283, 90] on p "Phone: 0272592962" at bounding box center [312, 92] width 85 height 5
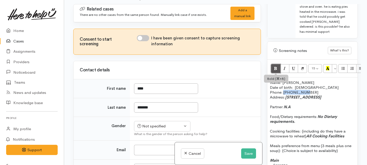
click at [274, 64] on button "Bold (⌘+B)" at bounding box center [275, 68] width 9 height 9
click at [280, 64] on button "Bold (⌘+B)" at bounding box center [275, 68] width 9 height 9
click at [274, 66] on icon "Bold (⌘+B)" at bounding box center [275, 68] width 3 height 4
click at [284, 66] on icon "Italic (⌘+I)" at bounding box center [284, 68] width 3 height 4
drag, startPoint x: 311, startPoint y: 83, endPoint x: 293, endPoint y: 83, distance: 17.7
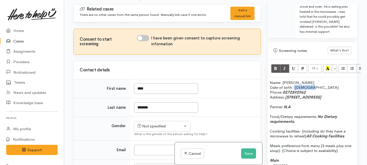
click at [293, 85] on p "Date of birth:  9/10/63" at bounding box center [312, 87] width 85 height 5
click at [275, 66] on icon "Bold (⌘+B)" at bounding box center [275, 68] width 3 height 4
click at [280, 64] on button "Italic (⌘+I)" at bounding box center [284, 68] width 9 height 9
drag, startPoint x: 308, startPoint y: 78, endPoint x: 283, endPoint y: 79, distance: 24.6
click at [283, 80] on p "Name: Paul Taukiri" at bounding box center [312, 82] width 85 height 5
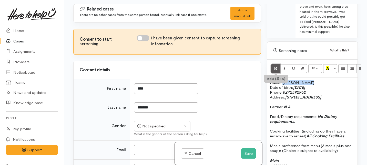
click at [275, 66] on icon "Bold (⌘+B)" at bounding box center [275, 68] width 3 height 4
click at [283, 66] on icon "Italic (⌘+I)" at bounding box center [284, 68] width 3 height 4
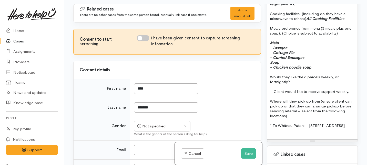
scroll to position [416, 0]
drag, startPoint x: 351, startPoint y: 86, endPoint x: 264, endPoint y: 88, distance: 86.7
click at [264, 88] on div "Warnings Add No warnings have been raised against this case Add Warning Title ●…" at bounding box center [312, 86] width 97 height 165
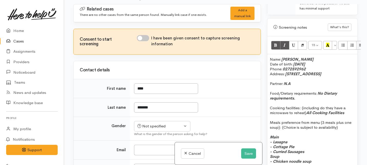
scroll to position [321, 0]
click at [275, 43] on icon "Bold (⌘+B)" at bounding box center [275, 45] width 3 height 4
click at [284, 43] on icon "Italic (⌘+I)" at bounding box center [284, 45] width 3 height 4
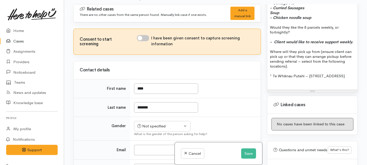
scroll to position [465, 0]
drag, startPoint x: 286, startPoint y: 83, endPoint x: 268, endPoint y: 76, distance: 20.0
click at [268, 76] on div "Name: Paul Taukiri  Date of birth:  9/10/63  Phone:  0272592962 Address:   57/U…" at bounding box center [312, 1] width 90 height 180
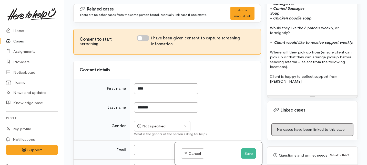
click at [338, 76] on p "Client is happy to collect support from Whanau Putahi" at bounding box center [312, 79] width 85 height 10
click at [143, 39] on input "I have been given consent to capture screening information" at bounding box center [143, 38] width 12 height 6
checkbox input "true"
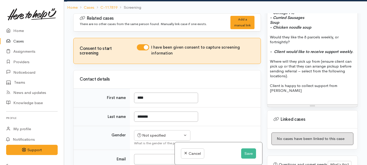
scroll to position [45, 0]
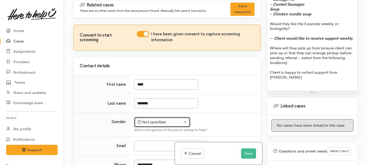
click at [154, 120] on div "Not specified" at bounding box center [159, 123] width 45 height 6
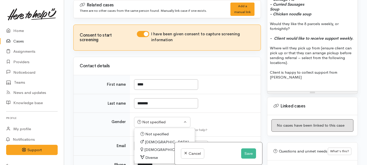
click at [152, 150] on span "Female" at bounding box center [166, 150] width 44 height 6
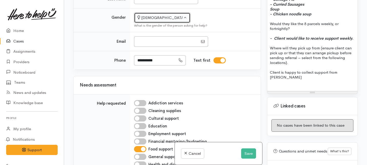
scroll to position [105, 0]
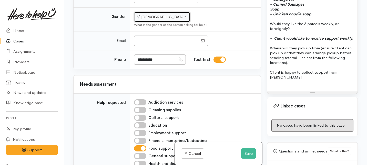
click at [149, 15] on div "Female" at bounding box center [159, 17] width 45 height 6
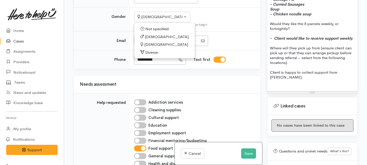
click at [150, 36] on span "Male" at bounding box center [167, 37] width 44 height 6
select select "Male"
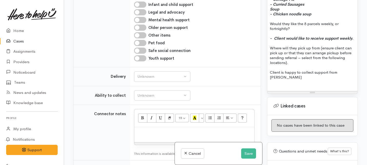
scroll to position [293, 0]
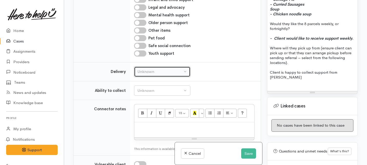
click at [162, 67] on button "Unknown" at bounding box center [162, 72] width 56 height 11
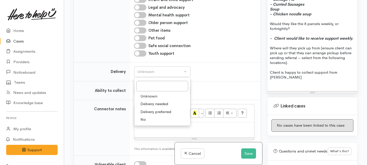
click at [147, 118] on link "No" at bounding box center [162, 120] width 56 height 8
select select "1"
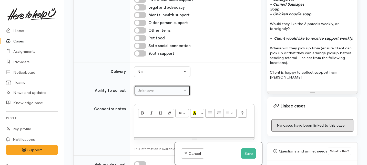
click at [152, 89] on div "Unknown" at bounding box center [159, 91] width 45 height 6
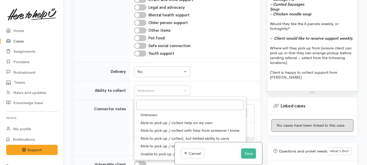
click at [152, 120] on span "Able to pick up / collect help on my own" at bounding box center [177, 123] width 72 height 6
select select "2"
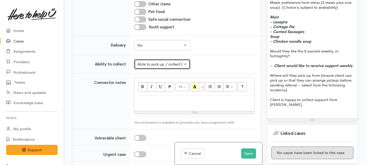
scroll to position [439, 0]
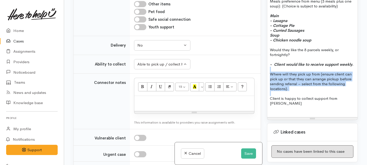
drag, startPoint x: 292, startPoint y: 91, endPoint x: 269, endPoint y: 71, distance: 30.5
click at [269, 71] on div "Name: Paul Taukiri  Date of birth:  9/10/63  Phone:  0272592962 Address:   57/U…" at bounding box center [312, 25] width 90 height 185
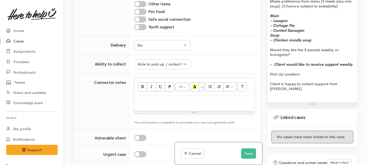
drag, startPoint x: 302, startPoint y: 74, endPoint x: 262, endPoint y: 74, distance: 40.3
click at [262, 74] on div "Related cases There are no other cases from the same person found. Manually lin…" at bounding box center [215, 82] width 291 height 165
drag, startPoint x: 302, startPoint y: 89, endPoint x: 266, endPoint y: 85, distance: 36.2
click at [266, 85] on div "Warnings Add No warnings have been raised against this case Add Warning Title ●…" at bounding box center [312, 82] width 97 height 165
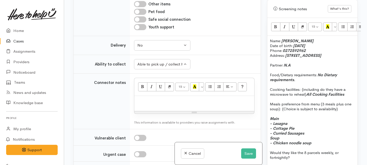
scroll to position [323, 0]
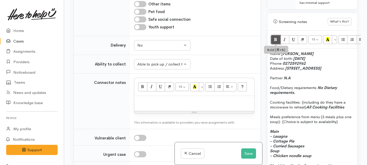
click at [279, 36] on button "Bold (⌘+B)" at bounding box center [275, 39] width 9 height 9
click at [285, 37] on icon "Italic (⌘+I)" at bounding box center [284, 39] width 3 height 4
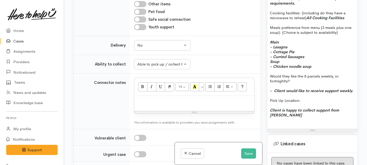
scroll to position [415, 0]
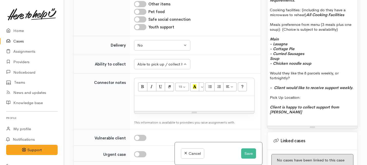
click at [311, 112] on p "Client is happy to collect support from Te Whanau Putahi" at bounding box center [312, 110] width 85 height 10
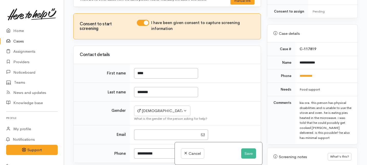
scroll to position [189, 0]
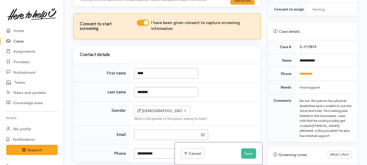
click at [316, 131] on div "kia ora. this person has physical disabilities and is unable to use the stove a…" at bounding box center [326, 118] width 52 height 40
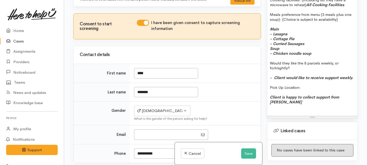
scroll to position [424, 0]
click at [315, 106] on p at bounding box center [312, 107] width 85 height 5
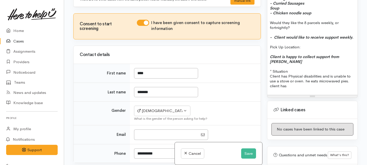
scroll to position [467, 0]
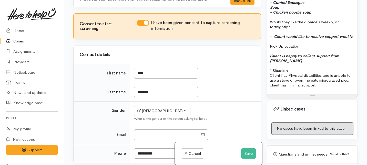
click at [291, 71] on p "* Situation" at bounding box center [312, 70] width 85 height 5
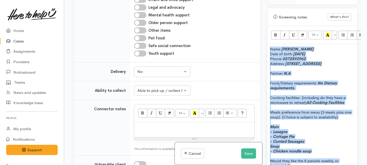
scroll to position [267, 0]
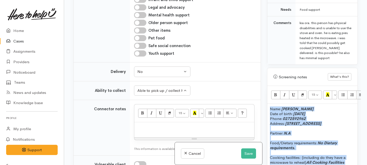
drag, startPoint x: 320, startPoint y: 91, endPoint x: 314, endPoint y: -6, distance: 97.4
click at [314, 0] on html "Support Feedback I've got something to say Back" at bounding box center [183, 37] width 367 height 165
copy div "Name: Paul Taukiri  Date of birth:  9/10/63  Phone:  0272592962 Address:   57/U…"
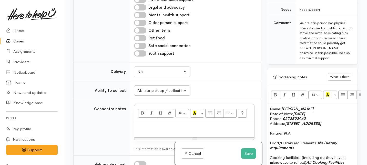
click at [147, 126] on p at bounding box center [194, 128] width 115 height 6
paste div
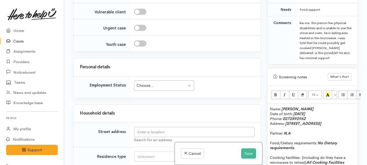
scroll to position [602, 0]
click at [153, 85] on div "Choose..." at bounding box center [162, 86] width 50 height 6
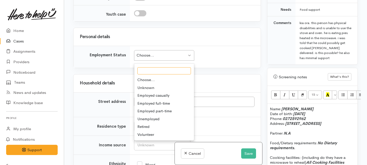
scroll to position [632, 0]
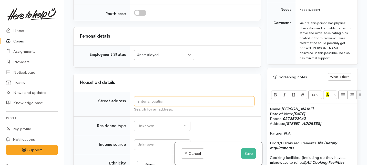
click at [153, 101] on input "text" at bounding box center [194, 101] width 121 height 11
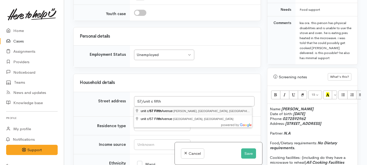
type input "unit c/57 Fifth Avenue, Enderley, Hamilton, New Zealand"
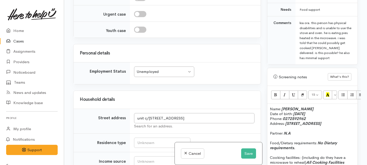
scroll to position [611, 0]
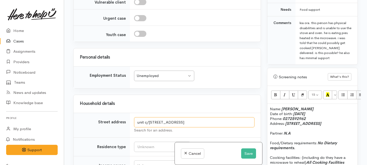
drag, startPoint x: 211, startPoint y: 122, endPoint x: 131, endPoint y: 121, distance: 80.0
click at [131, 121] on td "unit c/57 Fifth Avenue, Enderley, Hamilton, New Zealand Search for an address." at bounding box center [195, 125] width 131 height 25
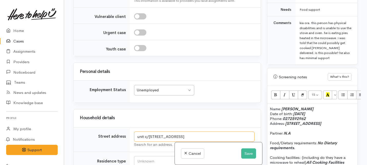
scroll to position [596, 0]
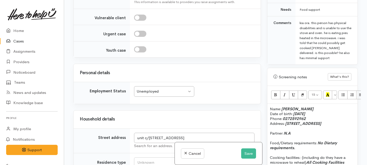
drag, startPoint x: 341, startPoint y: 118, endPoint x: 287, endPoint y: 119, distance: 53.4
click at [287, 121] on p "Address:   57/Unit C Fifth Ave, Enderly" at bounding box center [312, 123] width 85 height 5
drag, startPoint x: 288, startPoint y: 123, endPoint x: 286, endPoint y: 117, distance: 5.8
click at [286, 121] on p "Address:  unit c/57 Fifth Avenue, Enderley, Hamilton," at bounding box center [312, 123] width 85 height 5
click at [275, 93] on icon "Bold (⌘+B)" at bounding box center [275, 95] width 3 height 4
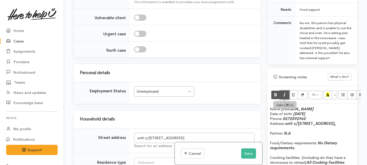
click at [283, 91] on button "Italic (⌘+I)" at bounding box center [284, 95] width 9 height 9
click at [303, 129] on p at bounding box center [312, 128] width 85 height 5
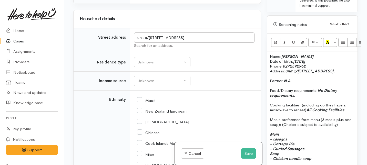
scroll to position [711, 0]
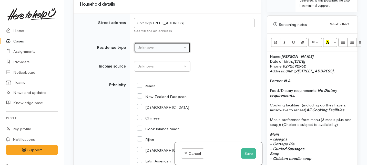
click at [165, 48] on div "Unknown" at bounding box center [159, 48] width 45 height 6
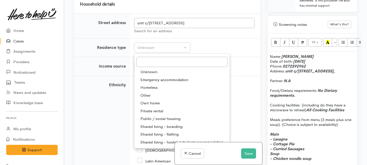
click at [154, 110] on span "Private rental" at bounding box center [152, 111] width 23 height 6
select select "2"
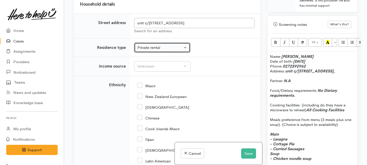
click at [156, 49] on div "Private rental" at bounding box center [159, 48] width 45 height 6
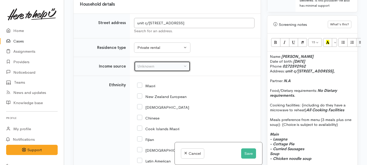
click at [153, 65] on div "Unknown" at bounding box center [159, 67] width 45 height 6
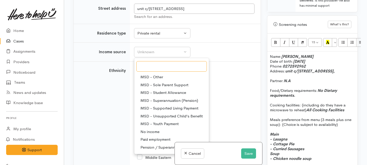
scroll to position [51, 0]
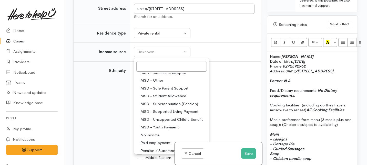
click at [155, 112] on span "MSD - Supported Living Payment" at bounding box center [170, 112] width 58 height 6
select select "3"
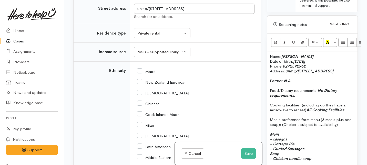
click at [138, 71] on input "Maori" at bounding box center [146, 71] width 18 height 5
checkbox input "true"
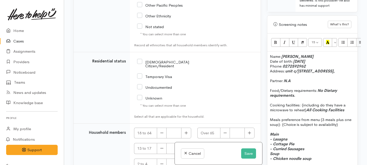
click at [140, 63] on input "NZ Citizen/Resident" at bounding box center [172, 64] width 70 height 8
checkbox input "true"
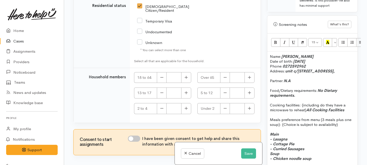
scroll to position [1037, 0]
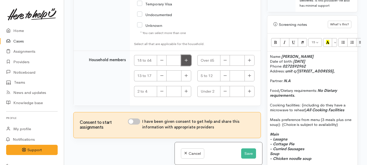
click at [186, 58] on icon "button" at bounding box center [186, 60] width 3 height 4
type input "1"
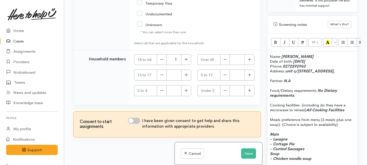
click at [136, 118] on input "I have been given consent to get help and share this information with appropria…" at bounding box center [134, 121] width 12 height 6
checkbox input "true"
click at [246, 152] on button "Save" at bounding box center [248, 154] width 15 height 11
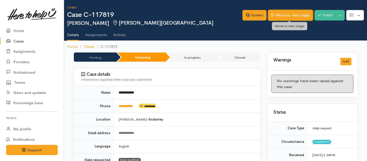
click at [291, 16] on link "Move to next stage" at bounding box center [290, 15] width 45 height 11
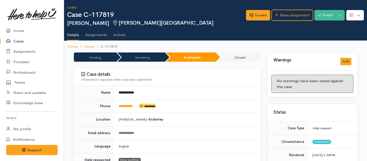
click at [291, 16] on link "Raise assignment" at bounding box center [292, 15] width 41 height 11
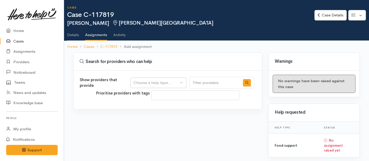
select select
click at [147, 82] on div "Choose a help type..." at bounding box center [156, 83] width 45 height 6
click at [142, 107] on span "Food support" at bounding box center [149, 108] width 24 height 6
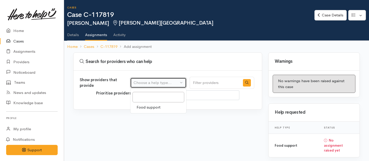
select select "3"
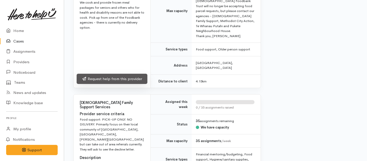
scroll to position [792, 0]
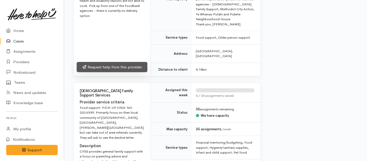
click at [121, 73] on link "Request help from this provider" at bounding box center [112, 67] width 71 height 11
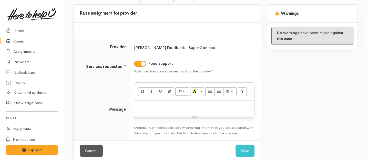
scroll to position [54, 0]
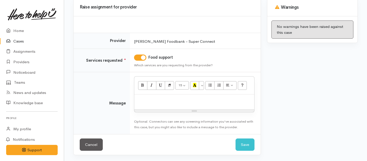
click at [151, 98] on p at bounding box center [194, 100] width 115 height 6
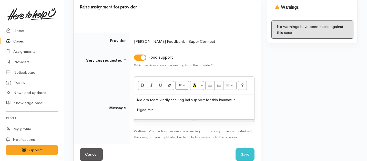
click at [238, 100] on p "Kia ora team kindly seeking kai support for this kaumatua." at bounding box center [194, 100] width 115 height 6
click at [245, 150] on button "Save" at bounding box center [245, 154] width 19 height 13
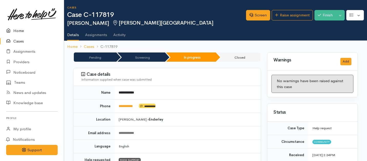
click at [17, 29] on link "Home" at bounding box center [32, 31] width 64 height 11
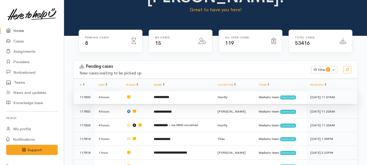
scroll to position [54, 0]
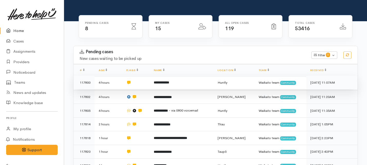
click at [153, 76] on td "**********" at bounding box center [182, 83] width 64 height 14
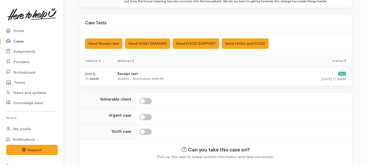
scroll to position [167, 0]
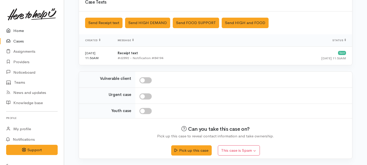
click at [18, 31] on link "Home" at bounding box center [32, 31] width 64 height 11
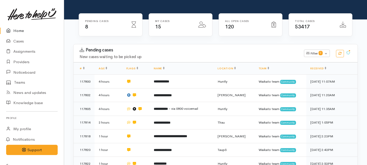
scroll to position [55, 0]
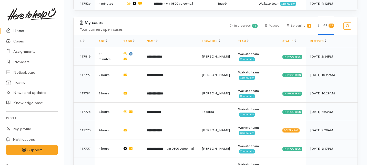
scroll to position [218, 0]
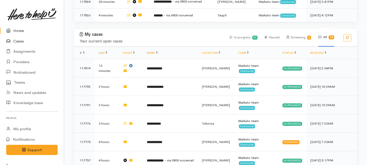
click at [19, 42] on link "Cases" at bounding box center [32, 41] width 64 height 11
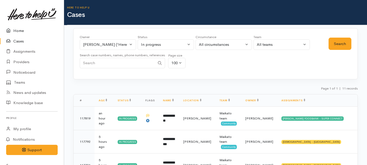
click at [13, 31] on link "Home" at bounding box center [32, 31] width 64 height 11
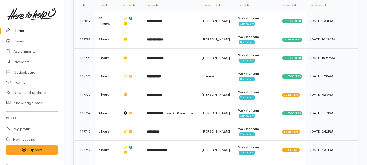
scroll to position [267, 0]
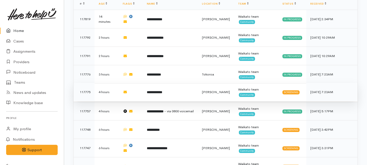
click at [154, 91] on b "**********" at bounding box center [154, 92] width 15 height 3
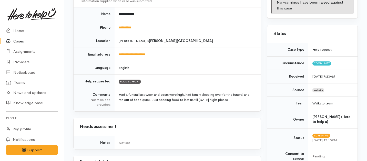
scroll to position [79, 0]
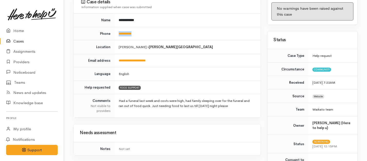
drag, startPoint x: 144, startPoint y: 27, endPoint x: 118, endPoint y: 27, distance: 25.9
click at [118, 27] on td "**********" at bounding box center [188, 34] width 146 height 14
copy link "**********"
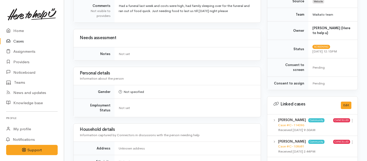
scroll to position [0, 0]
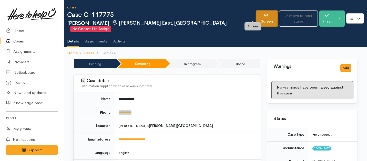
click at [256, 13] on link "Screen" at bounding box center [266, 19] width 21 height 16
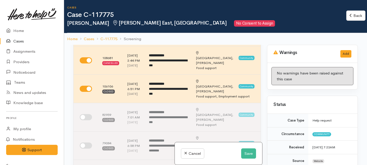
scroll to position [58, 0]
click at [241, 152] on button "Save" at bounding box center [248, 154] width 15 height 11
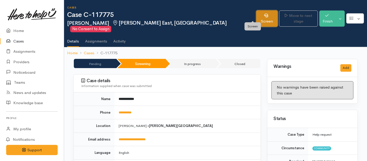
click at [256, 18] on link "Screen" at bounding box center [266, 19] width 21 height 16
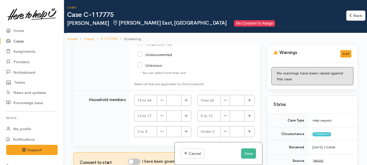
scroll to position [1250, 0]
click at [249, 153] on button "Save" at bounding box center [248, 154] width 15 height 11
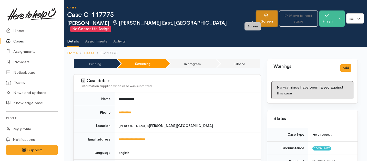
click at [256, 17] on link "Screen" at bounding box center [266, 19] width 21 height 16
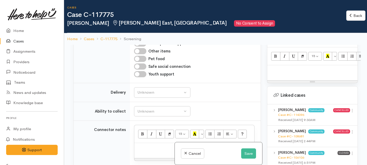
scroll to position [349, 0]
click at [276, 68] on p at bounding box center [312, 71] width 85 height 6
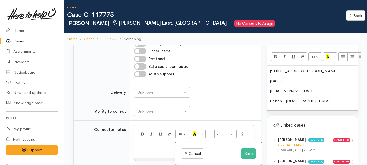
scroll to position [45, 0]
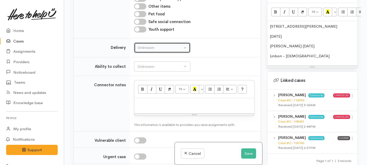
click at [168, 51] on div "Unknown" at bounding box center [159, 48] width 45 height 6
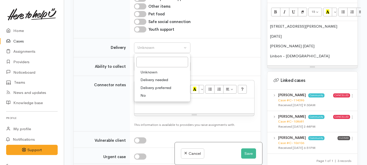
click at [154, 100] on link "No" at bounding box center [162, 96] width 56 height 8
select select "1"
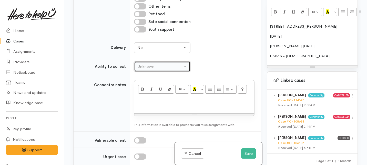
click at [155, 70] on div "Unknown" at bounding box center [159, 67] width 45 height 6
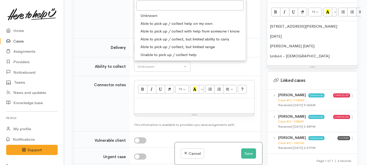
click at [159, 26] on span "Able to pick up / collect help on my own" at bounding box center [177, 24] width 72 height 6
select select "2"
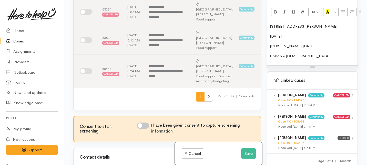
scroll to position [395, 0]
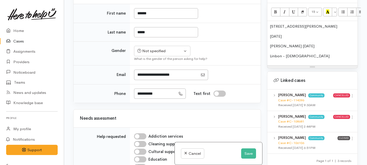
checkbox input "true"
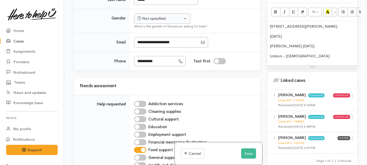
scroll to position [432, 0]
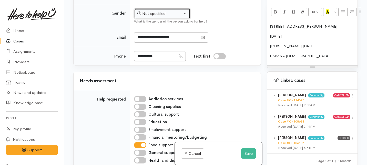
click at [160, 17] on div "Not specified" at bounding box center [159, 14] width 45 height 6
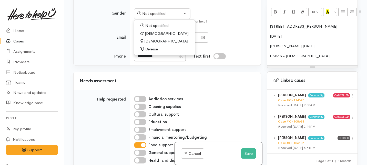
click at [152, 37] on span "Male" at bounding box center [167, 34] width 44 height 6
select select "Male"
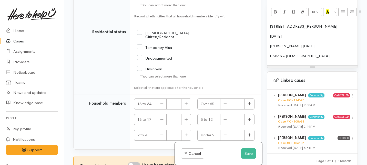
scroll to position [1250, 0]
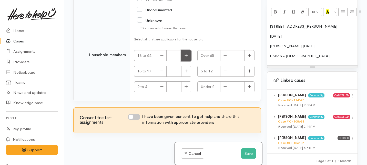
click at [183, 58] on button "button" at bounding box center [186, 55] width 10 height 11
click at [183, 59] on button "button" at bounding box center [186, 55] width 10 height 11
type input "2"
click at [249, 71] on button "button" at bounding box center [250, 71] width 10 height 11
type input "1"
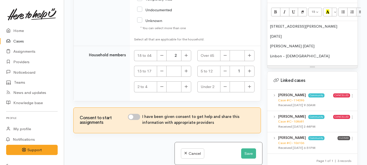
click at [268, 53] on div "2/5 Forde street 27/09/93 Jill Tupou 9/7/95 Linbon - 7 years old" at bounding box center [312, 43] width 90 height 45
click at [270, 41] on div "2/5 Forde street 27/09/93 Jill Tupou 9/7/95 Niece Linbon - 7 years old" at bounding box center [312, 43] width 90 height 45
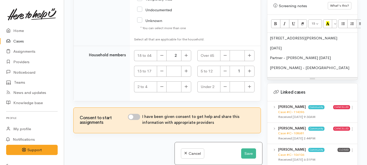
scroll to position [335, 0]
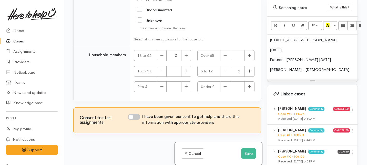
click at [304, 57] on p "Partner - Jill Tupou 9/7/95" at bounding box center [312, 60] width 85 height 6
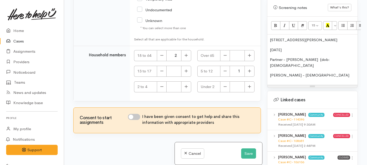
click at [329, 57] on p "Partner - Jill Tupou (dob: 9/7/95" at bounding box center [312, 63] width 85 height 12
click at [299, 47] on p "27/09/93" at bounding box center [312, 50] width 85 height 6
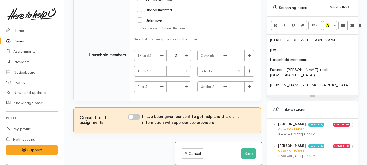
click at [269, 65] on div "2/5 Forde street 27/09/93 Household members; Partner - Jill Tupou (dob: 9/7/95)…" at bounding box center [312, 65] width 90 height 60
click at [269, 76] on div "2/5 Forde street 27/09/93 Household members; - Partner - Jill Tupou (dob: 9/7/9…" at bounding box center [312, 65] width 90 height 60
click at [290, 67] on p "- Partner - Jill Tupou (dob: 9/7/95)" at bounding box center [312, 73] width 85 height 12
click at [300, 83] on p "- Niece Linbon - 7 years old" at bounding box center [312, 86] width 85 height 6
click at [306, 57] on p "Household members;" at bounding box center [312, 60] width 85 height 6
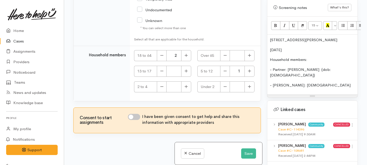
drag, startPoint x: 292, startPoint y: 44, endPoint x: 261, endPoint y: 43, distance: 30.5
click at [261, 43] on div "Related cases There are other cases potentially from the same person, address o…" at bounding box center [215, 82] width 291 height 165
click at [301, 37] on p "2/5 Forde street" at bounding box center [312, 40] width 85 height 6
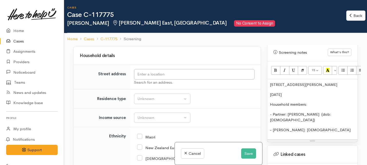
scroll to position [878, 0]
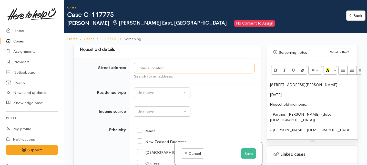
click at [171, 74] on input "text" at bounding box center [194, 68] width 121 height 11
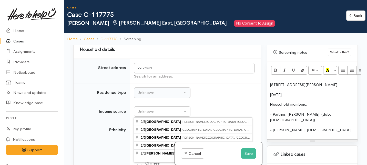
type input "2/5 Ford Street, Hamilton East, Hamilton, New Zealand"
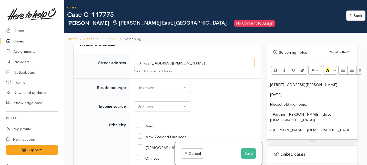
drag, startPoint x: 189, startPoint y: 112, endPoint x: 131, endPoint y: 109, distance: 58.0
click at [131, 78] on td "2/5 Ford Street, Hamilton East, Hamilton, New Zealand Search for an address." at bounding box center [195, 66] width 131 height 25
drag, startPoint x: 299, startPoint y: 80, endPoint x: 246, endPoint y: 80, distance: 53.3
click at [246, 80] on div "Related cases There are other cases potentially from the same person, address o…" at bounding box center [215, 127] width 291 height 165
drag, startPoint x: 290, startPoint y: 91, endPoint x: 264, endPoint y: 91, distance: 25.4
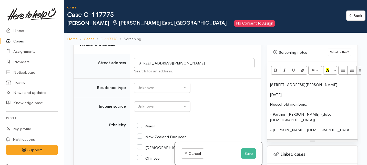
click at [264, 91] on div "Warnings Add No warnings have been raised against this case Add Warning Title ●…" at bounding box center [312, 127] width 97 height 165
copy p "27/09/93"
click at [270, 102] on p "Household members:" at bounding box center [312, 105] width 85 height 6
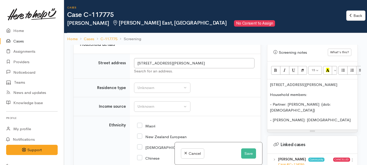
click at [269, 80] on div "2/5 Ford Street, Hamilton East Household members: - Partner: Jill Tupou (dob: 9…" at bounding box center [312, 105] width 90 height 51
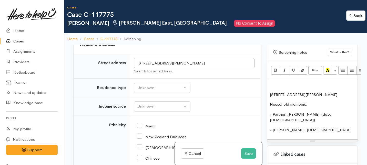
click at [271, 82] on p at bounding box center [312, 85] width 85 height 6
click at [270, 82] on p "27/09/93" at bounding box center [312, 85] width 85 height 6
click at [269, 91] on div "27/09/93 2/5 Ford Street, Hamilton East Household members: - Partner: Jill Tupo…" at bounding box center [312, 110] width 90 height 60
click at [270, 82] on p "27/09/93" at bounding box center [312, 85] width 85 height 6
click at [271, 82] on p "Dob: 27/09/93" at bounding box center [312, 85] width 85 height 6
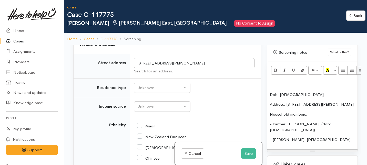
click at [271, 82] on p at bounding box center [312, 85] width 85 height 6
click at [321, 137] on p "- Niece Linbon: 7 years old" at bounding box center [312, 140] width 85 height 6
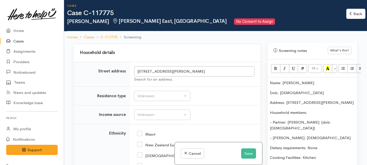
scroll to position [869, 0]
click at [174, 28] on div "Choose..." at bounding box center [162, 25] width 50 height 6
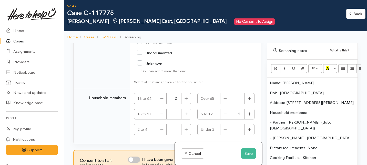
scroll to position [1250, 0]
click at [140, 160] on input "I have been given consent to get help and share this information with appropria…" at bounding box center [134, 160] width 12 height 6
checkbox input "true"
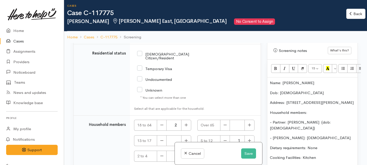
scroll to position [1168, 0]
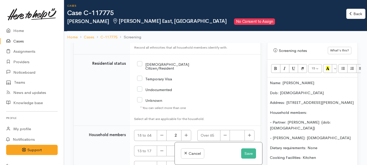
click at [140, 70] on input "NZ Citizen/Resident" at bounding box center [172, 66] width 70 height 8
checkbox input "true"
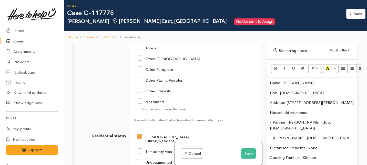
scroll to position [1071, 0]
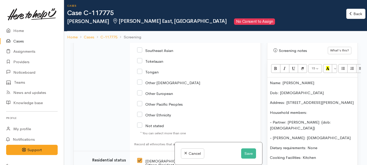
click at [141, 74] on input "Tongan" at bounding box center [148, 72] width 22 height 5
checkbox input "true"
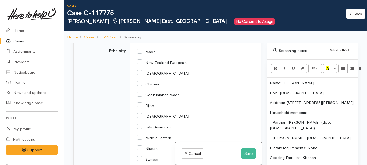
scroll to position [924, 0]
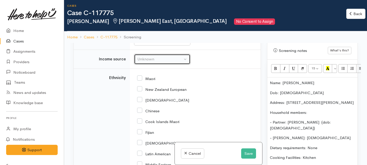
click at [143, 62] on div "Unknown" at bounding box center [159, 59] width 45 height 6
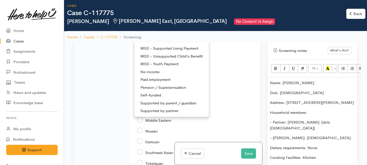
scroll to position [969, 0]
click at [147, 83] on span "Paid employment" at bounding box center [156, 80] width 30 height 6
select select "1"
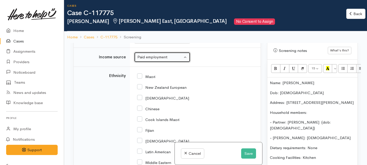
scroll to position [923, 0]
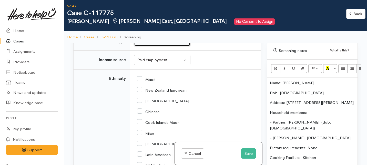
click at [152, 44] on div "Unknown" at bounding box center [159, 41] width 45 height 6
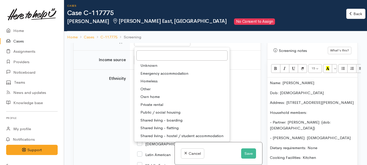
click at [151, 108] on span "Private rental" at bounding box center [152, 105] width 23 height 6
select select "2"
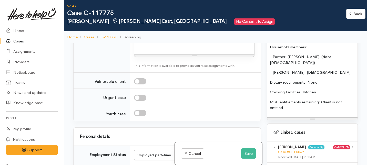
scroll to position [403, 0]
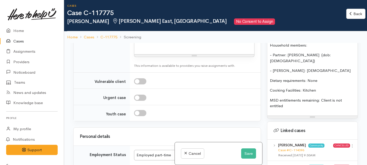
click at [290, 98] on p "MSD entitlements remaining: Client is not entitled" at bounding box center [312, 104] width 85 height 12
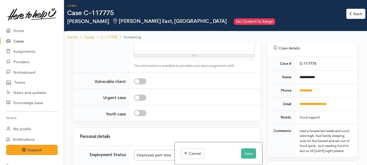
scroll to position [0, 0]
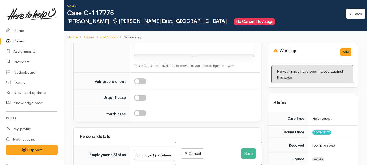
drag, startPoint x: 290, startPoint y: 95, endPoint x: 287, endPoint y: 4, distance: 91.3
click at [287, 4] on div "Cases Case C-117775 Mahony Tupou Hamilton East, Hamilton No Consent to Assign B…" at bounding box center [215, 103] width 303 height 210
copy div "Name: Mahony Tupou Dob: 27/09/93 Address: 2/5 Ford Street, Hamilton East Househ…"
click at [151, 39] on div "15 8 9 10 11 12 14 18 24 36 Background Color Transparent Select #ffff00 Text Co…" at bounding box center [194, 31] width 120 height 18
click at [149, 48] on p at bounding box center [194, 45] width 115 height 6
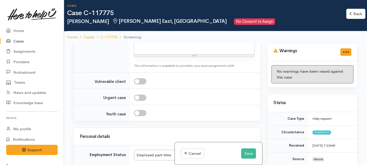
paste div
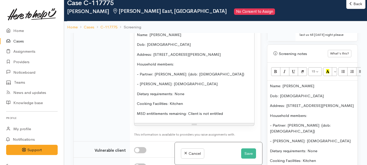
scroll to position [409, 0]
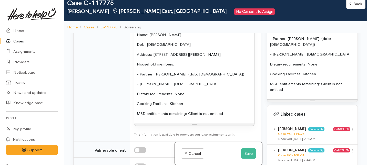
click at [303, 81] on p "MSD entitlements remaining: Client is not entitled" at bounding box center [312, 87] width 85 height 12
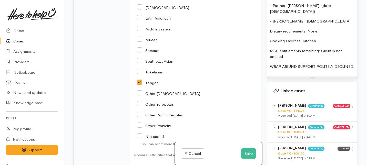
scroll to position [1192, 0]
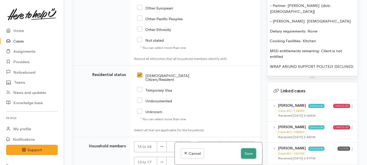
click at [247, 154] on button "Save" at bounding box center [248, 154] width 15 height 11
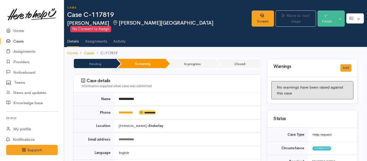
scroll to position [154, 0]
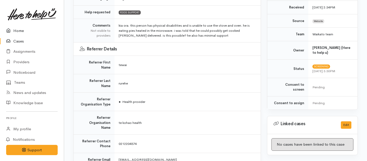
click at [20, 27] on link "Home" at bounding box center [32, 31] width 64 height 11
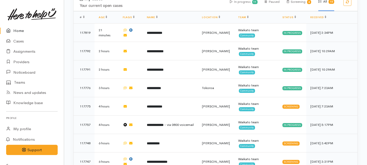
scroll to position [253, 0]
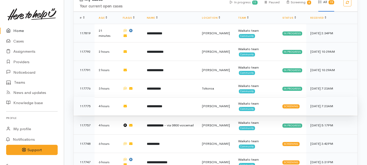
click at [157, 105] on b "**********" at bounding box center [154, 106] width 15 height 3
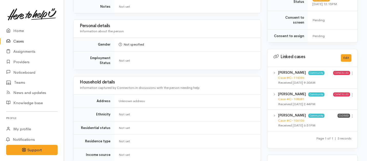
scroll to position [234, 0]
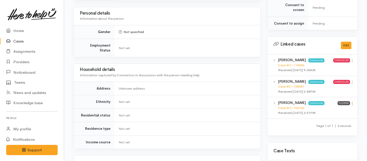
click at [352, 102] on icon at bounding box center [352, 104] width 4 height 4
click at [329, 110] on link "View case" at bounding box center [334, 114] width 41 height 8
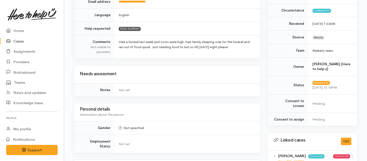
scroll to position [0, 0]
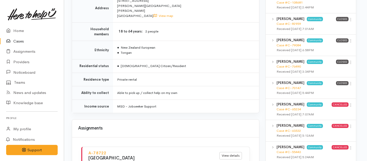
scroll to position [337, 0]
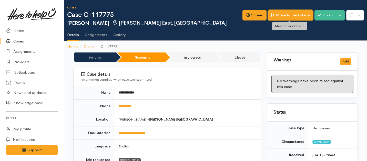
click at [288, 17] on link "Move to next stage" at bounding box center [290, 15] width 45 height 11
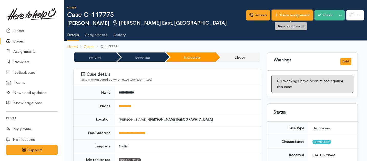
click at [294, 14] on link "Raise assignment" at bounding box center [292, 15] width 41 height 11
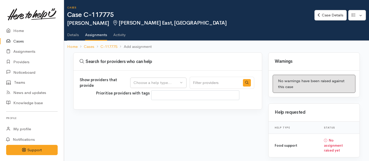
select select
click at [163, 80] on div "Choose a help type..." at bounding box center [156, 83] width 45 height 6
click at [156, 108] on span "Food support" at bounding box center [149, 108] width 24 height 6
select select "3"
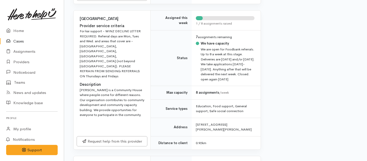
scroll to position [206, 0]
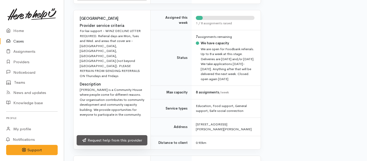
click at [128, 144] on link "Request help from this provider" at bounding box center [112, 140] width 71 height 11
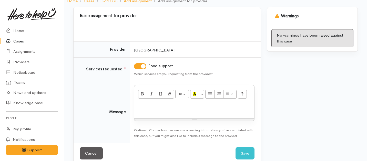
scroll to position [54, 0]
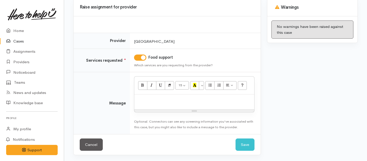
click at [167, 105] on div at bounding box center [194, 102] width 120 height 15
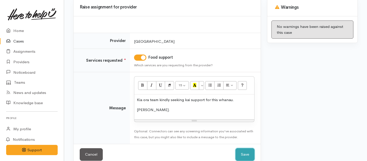
click at [240, 156] on button "Save" at bounding box center [245, 154] width 19 height 13
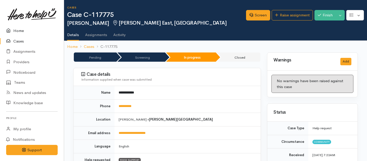
click at [17, 31] on link "Home" at bounding box center [32, 31] width 64 height 11
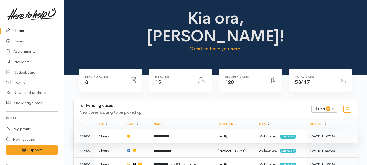
click at [187, 130] on td "**********" at bounding box center [182, 137] width 64 height 14
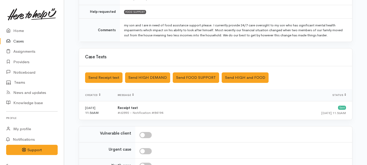
scroll to position [125, 0]
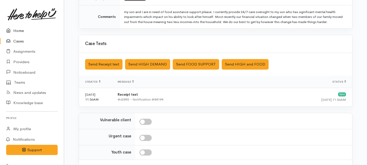
click at [13, 28] on link "Home" at bounding box center [32, 31] width 64 height 11
